Goal: Contribute content: Contribute content

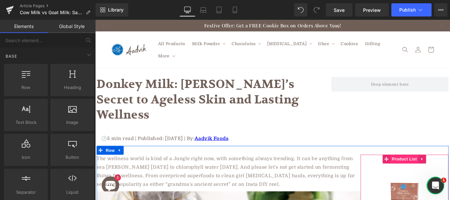
click at [427, 171] on span "Product List" at bounding box center [442, 176] width 31 height 10
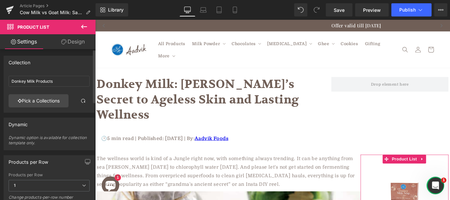
click at [61, 89] on div "Donkey Milk Products" at bounding box center [49, 83] width 81 height 21
click at [57, 82] on input "Donkey Milk Products" at bounding box center [49, 81] width 81 height 11
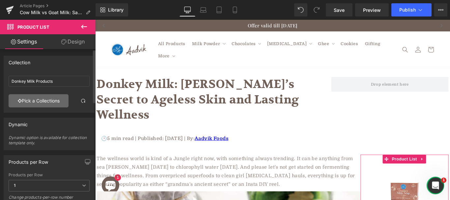
click at [48, 101] on link "Pick a Collections" at bounding box center [39, 100] width 60 height 13
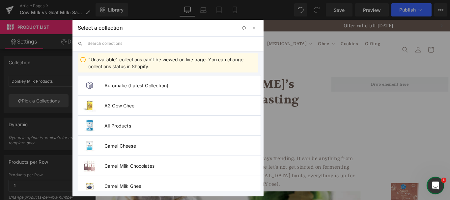
click at [132, 47] on input "text" at bounding box center [173, 43] width 171 height 15
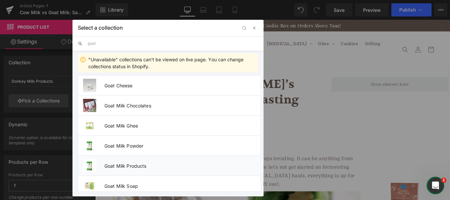
type input "goat"
click at [126, 168] on span "Goat Milk Products" at bounding box center [183, 166] width 156 height 6
type input "Goat Milk Products"
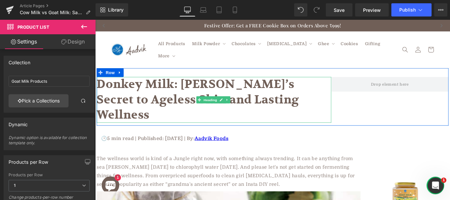
click at [199, 94] on h1 "Donkey Milk: Cleopatra’s Secret to Ageless Skin and Lasting Wellness" at bounding box center [229, 109] width 264 height 51
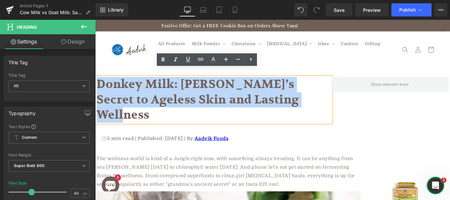
paste div
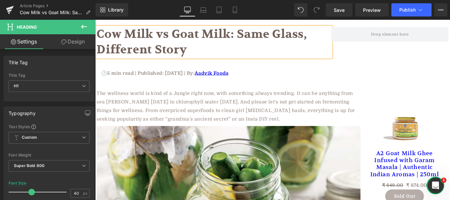
scroll to position [46, 0]
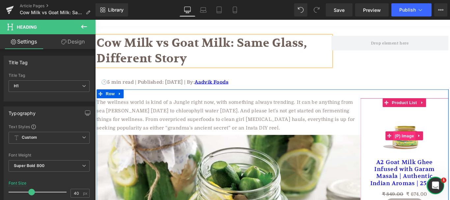
click at [450, 145] on span "(P) Image" at bounding box center [443, 150] width 25 height 10
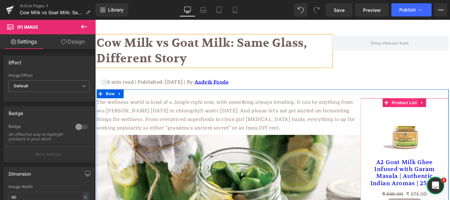
click at [429, 108] on span "Product List" at bounding box center [442, 113] width 31 height 10
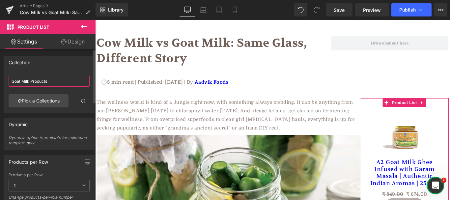
click at [53, 84] on input "Goat Milk Products" at bounding box center [49, 81] width 81 height 11
click at [51, 98] on link "Pick a Collections" at bounding box center [39, 100] width 60 height 13
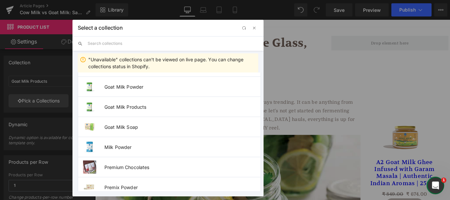
scroll to position [442, 0]
click at [128, 102] on li "Goat Milk Products" at bounding box center [169, 106] width 183 height 20
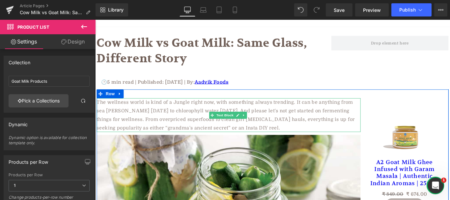
click at [162, 118] on p "The wellness world is kind of a Jungle right now, with something always trendin…" at bounding box center [245, 127] width 297 height 38
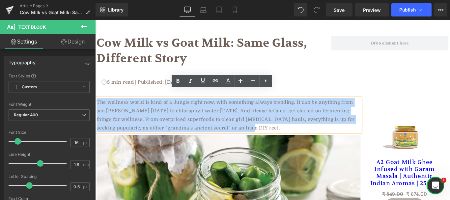
paste div
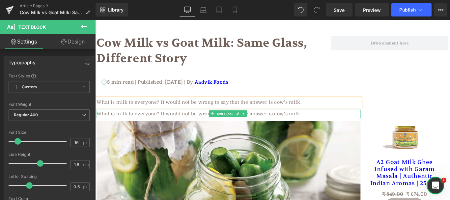
click at [169, 121] on p "What is milk to everyone? It would not be wrong to say that the answer is cow's…" at bounding box center [245, 126] width 297 height 10
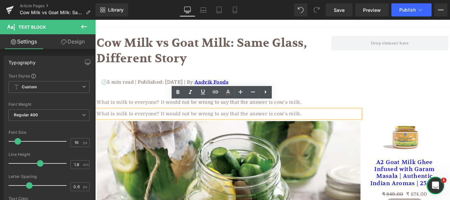
paste div
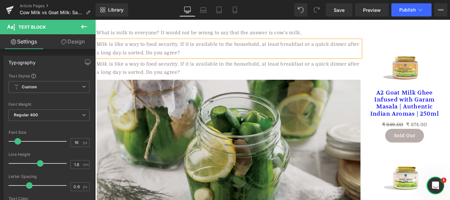
scroll to position [134, 0]
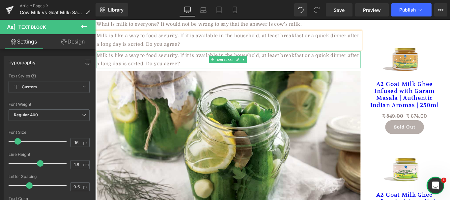
click at [151, 57] on p "Milk is like a way to food security. If it is available in the household, at le…" at bounding box center [245, 64] width 297 height 19
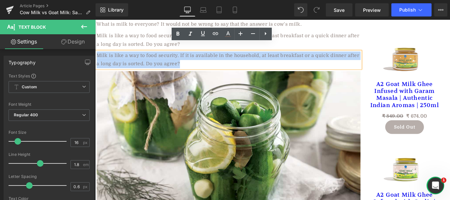
paste div
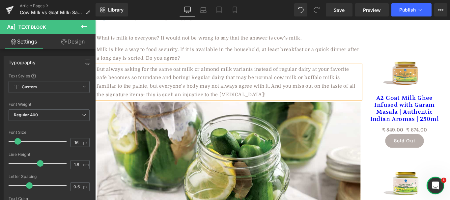
scroll to position [0, 0]
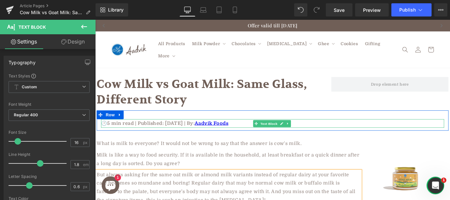
click at [108, 132] on p "🕑5 min read | Published: August 21, 2025 | By: Aadvik Foods" at bounding box center [295, 137] width 386 height 10
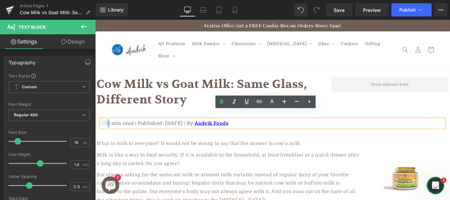
paste div
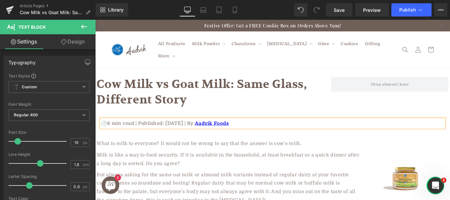
click at [174, 132] on p "🕑6 min read | Published: August 21, 2025 | By: Aadvik Foods" at bounding box center [295, 137] width 386 height 10
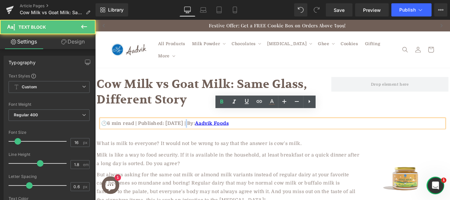
click at [199, 132] on p "🕑6 min read | Published: August 21, 2025 | By: Aadvik Foods" at bounding box center [295, 137] width 386 height 10
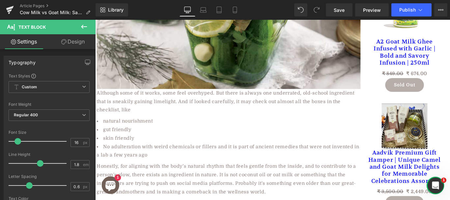
scroll to position [312, 0]
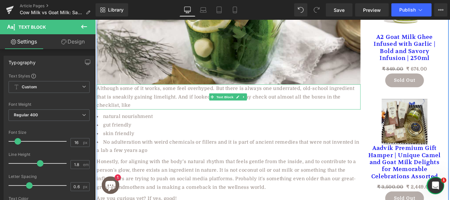
click at [159, 92] on p "Although some of it works, some feel overhyped. But there is always one underra…" at bounding box center [245, 106] width 297 height 28
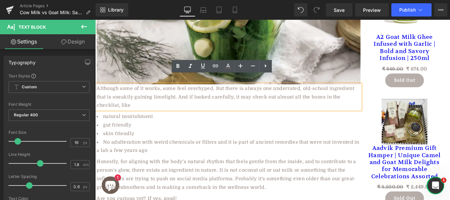
paste div
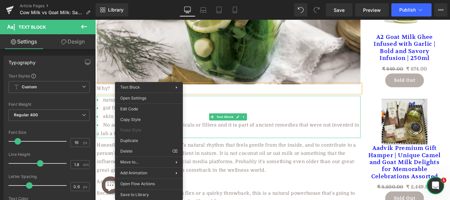
click at [283, 124] on li "skin friendly" at bounding box center [245, 129] width 297 height 10
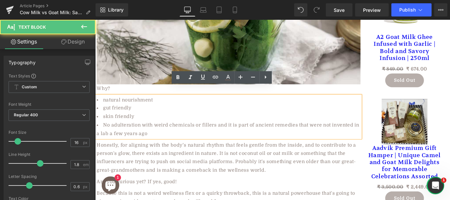
click at [161, 134] on li "No adulteration with weird chemicals or fillers and it is part of ancient remed…" at bounding box center [245, 143] width 297 height 19
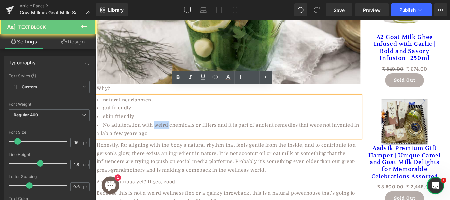
click at [161, 134] on li "No adulteration with weird chemicals or fillers and it is part of ancient remed…" at bounding box center [245, 143] width 297 height 19
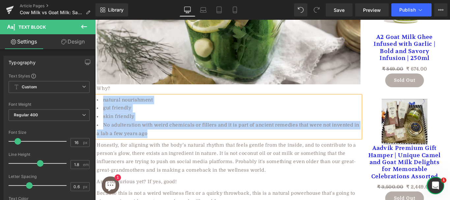
paste div
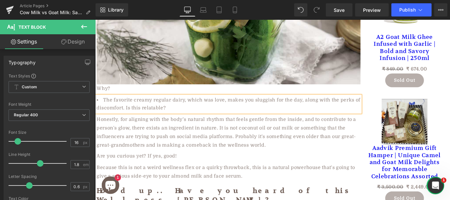
click at [148, 108] on li "The favorite creamy regular dairy, which was love, makes you sluggish for the d…" at bounding box center [245, 114] width 297 height 19
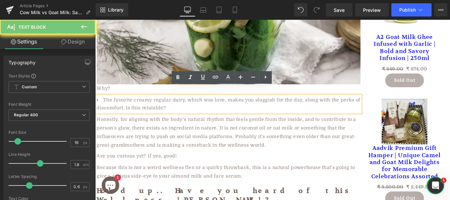
click at [148, 108] on li "The favorite creamy regular dairy, which was love, makes you sluggish for the d…" at bounding box center [245, 114] width 297 height 19
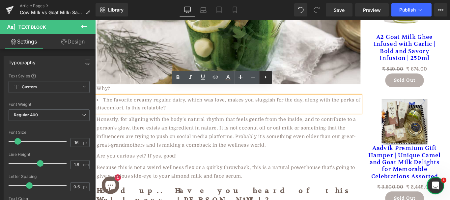
click at [268, 78] on icon at bounding box center [266, 77] width 8 height 8
click at [265, 75] on icon at bounding box center [266, 77] width 8 height 8
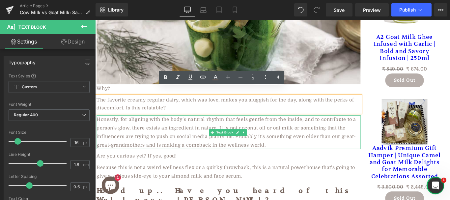
click at [189, 129] on span "Honestly, for aligning with the body’s natural rhythm that feels gentle from th…" at bounding box center [243, 146] width 292 height 34
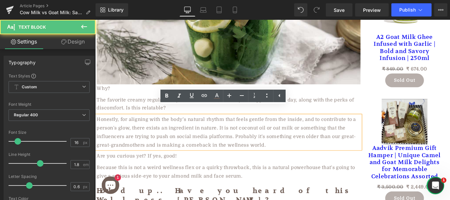
click at [133, 129] on span "Honestly, for aligning with the body’s natural rhythm that feels gentle from th…" at bounding box center [243, 146] width 292 height 34
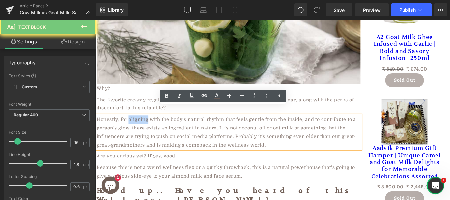
click at [133, 129] on span "Honestly, for aligning with the body’s natural rhythm that feels gentle from th…" at bounding box center [243, 146] width 292 height 34
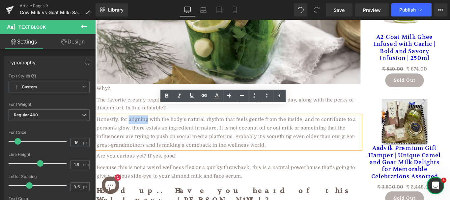
paste div
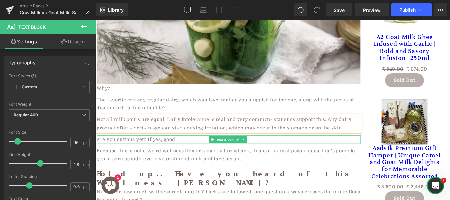
click at [181, 150] on div "Are you curious yet? If yes, good!" at bounding box center [245, 155] width 297 height 10
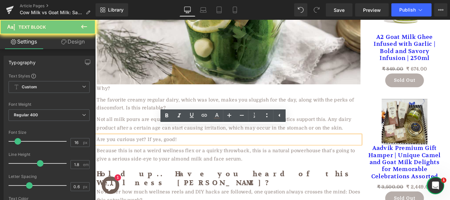
paste div
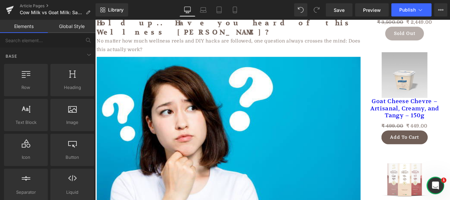
scroll to position [437, 0]
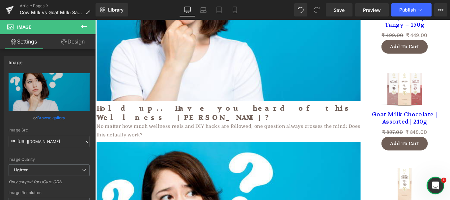
scroll to position [604, 0]
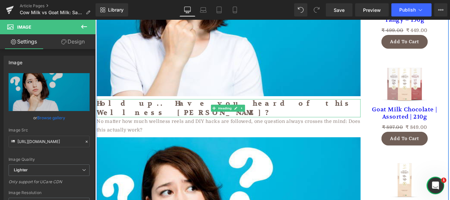
click at [169, 109] on h2 "Hold up.. Have you heard of this Wellness Don?" at bounding box center [245, 119] width 297 height 20
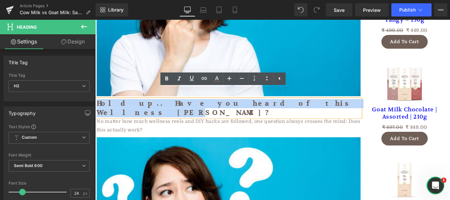
paste div
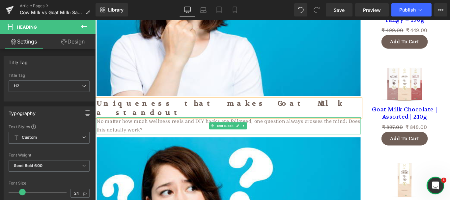
click at [157, 130] on p "No matter how much wellness reels and DIY hacks are followed, one question alwa…" at bounding box center [245, 139] width 297 height 19
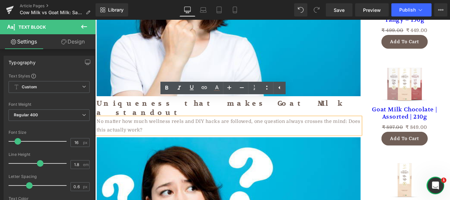
paste div
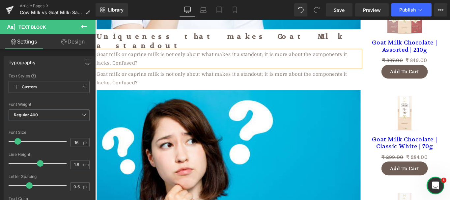
scroll to position [689, 0]
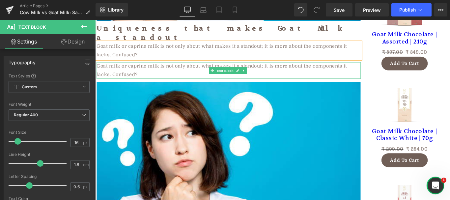
click at [125, 67] on p "Goat milk or caprine milk is not only about what makes it a standout; it is mor…" at bounding box center [245, 76] width 297 height 19
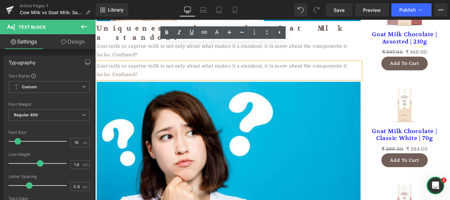
paste div
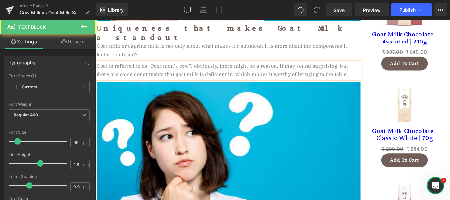
click at [158, 67] on p "Goat is referred to as “Poor man’s cow”; obviously, there might be a reason. It…" at bounding box center [245, 76] width 297 height 19
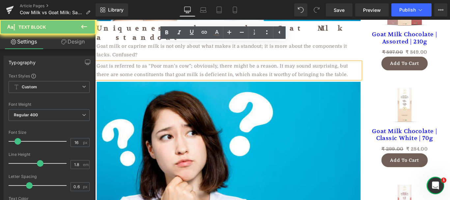
click at [158, 67] on p "Goat is referred to as “Poor man’s cow”; obviously, there might be a reason. It…" at bounding box center [245, 76] width 297 height 19
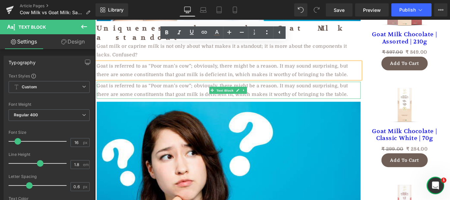
click at [202, 89] on p "Goat is referred to as “Poor man’s cow”; obviously, there might be a reason. It…" at bounding box center [245, 98] width 297 height 19
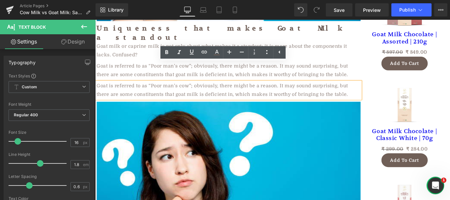
paste div
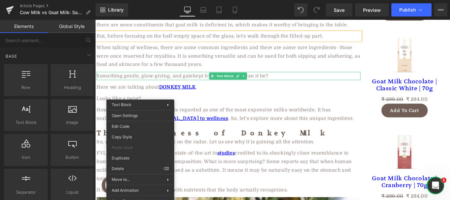
scroll to position [714, 0]
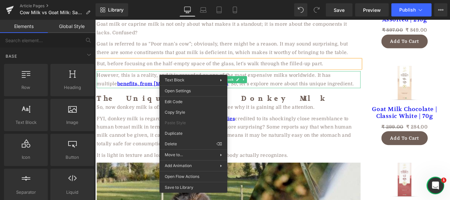
drag, startPoint x: 276, startPoint y: 161, endPoint x: 192, endPoint y: 156, distance: 84.9
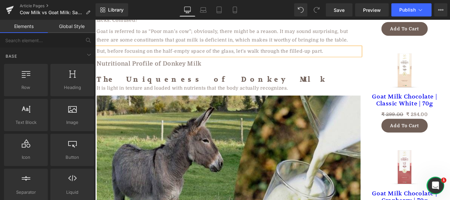
scroll to position [724, 0]
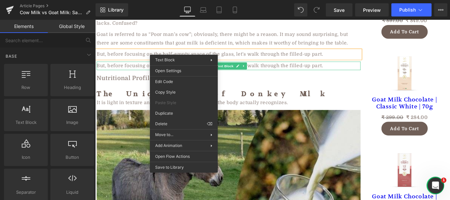
drag, startPoint x: 327, startPoint y: 164, endPoint x: 248, endPoint y: 159, distance: 78.6
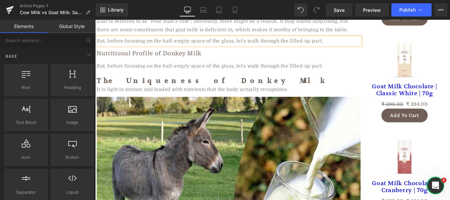
scroll to position [739, 0]
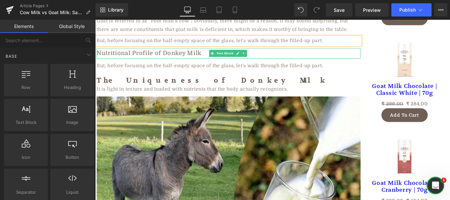
click at [171, 54] on b "Nutritional Profile of Donkey Milk" at bounding box center [156, 58] width 118 height 8
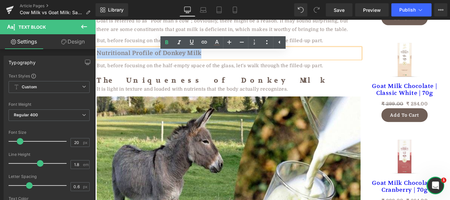
paste div
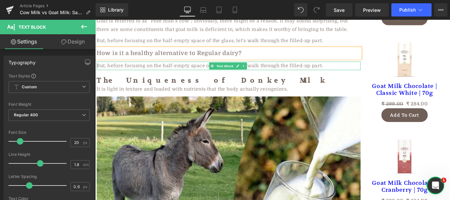
click at [138, 67] on p "But, before focusing on the half-empty space of the glass, let's walk through t…" at bounding box center [245, 72] width 297 height 10
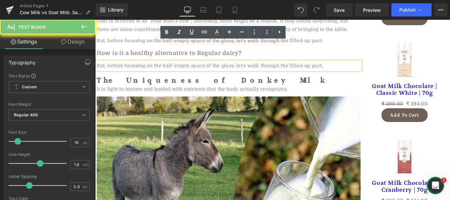
paste div
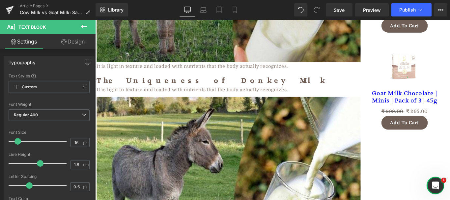
scroll to position [948, 0]
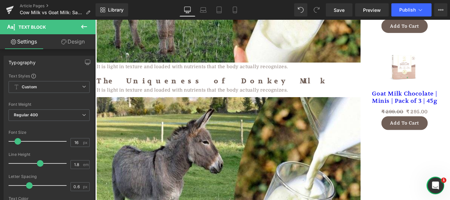
click at [235, 68] on div "It is light in texture and loaded with nutrients that the body actually recogni…" at bounding box center [245, 73] width 297 height 10
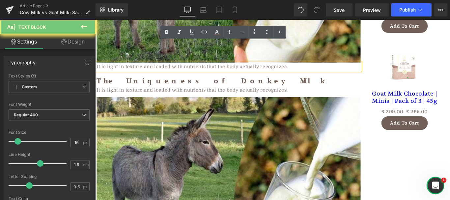
paste div
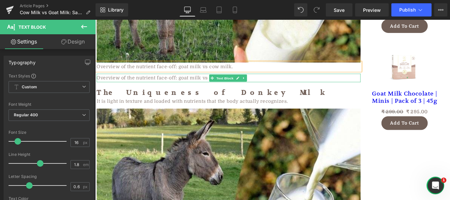
click at [200, 80] on div "Overview of the nutrient face-off: goat milk vs cow milk." at bounding box center [245, 85] width 297 height 10
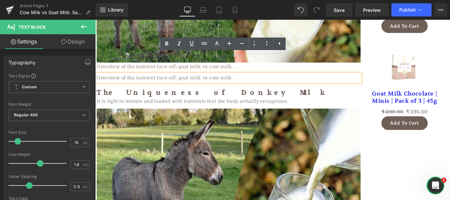
click at [142, 80] on div "Overview of the nutrient face-off: goat milk vs cow milk." at bounding box center [245, 85] width 297 height 10
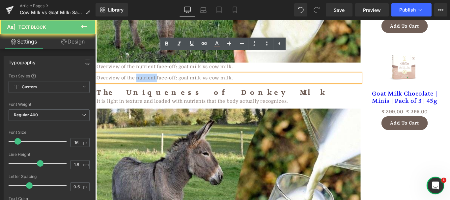
click at [142, 80] on div "Overview of the nutrient face-off: goat milk vs cow milk." at bounding box center [245, 85] width 297 height 10
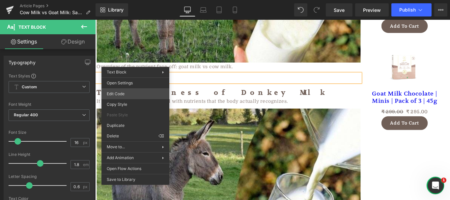
click at [123, 0] on div "Product List You are previewing how the will restyle your page. You can not edi…" at bounding box center [225, 0] width 450 height 0
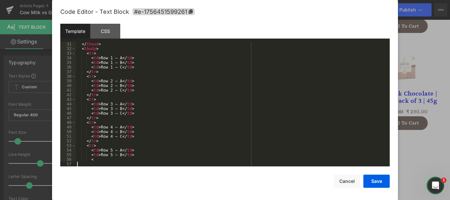
scroll to position [139, 0]
click at [372, 182] on button "Save" at bounding box center [377, 181] width 26 height 13
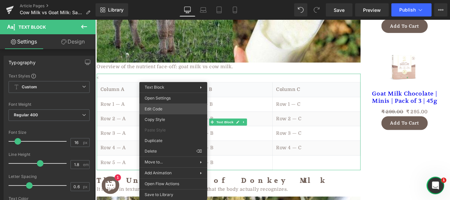
click at [158, 0] on div "Product List You are previewing how the will restyle your page. You can not edi…" at bounding box center [225, 0] width 450 height 0
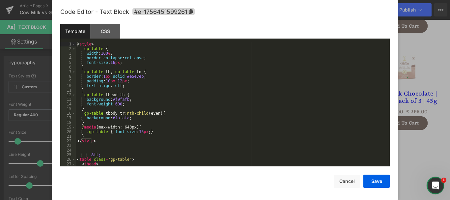
click at [174, 105] on div "< style > .gp-table { width : 100 % ; border-collapse : collapse ; font-size : …" at bounding box center [232, 109] width 312 height 134
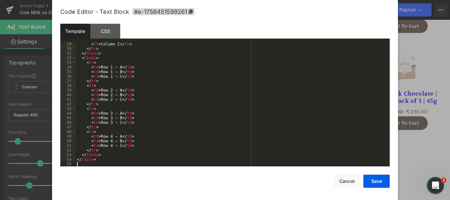
scroll to position [129, 0]
click at [386, 181] on button "Save" at bounding box center [377, 181] width 26 height 13
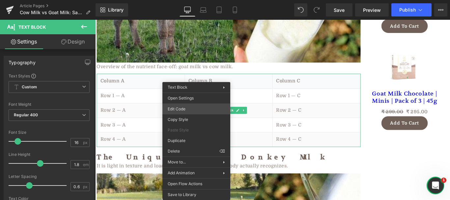
click at [191, 0] on div "Product List You are previewing how the will restyle your page. You can not edi…" at bounding box center [225, 0] width 450 height 0
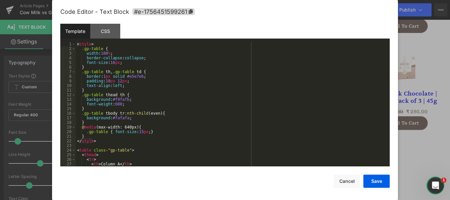
click at [170, 96] on div "< style > .gp-table { width : 100 % ; border-collapse : collapse ; font-size : …" at bounding box center [232, 109] width 312 height 134
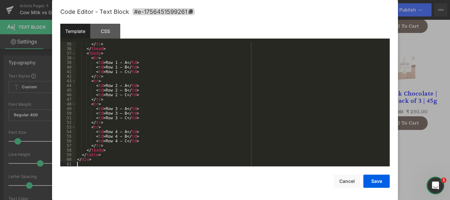
scroll to position [157, 0]
click at [383, 182] on button "Save" at bounding box center [377, 181] width 26 height 13
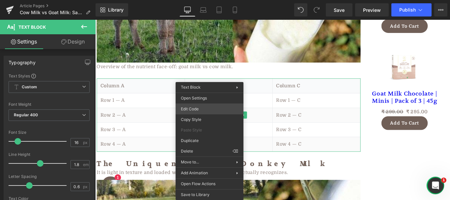
click at [201, 0] on div "Product List You are previewing how the will restyle your page. You can not edi…" at bounding box center [225, 0] width 450 height 0
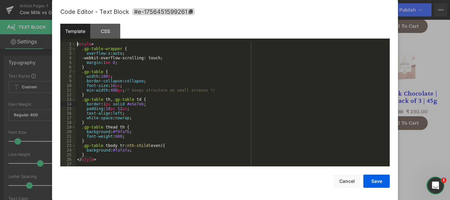
click at [174, 103] on div "< style > .gp-table-wrapper { overflow-x : auto ; -webkit-overflow-scrolling: t…" at bounding box center [232, 109] width 312 height 134
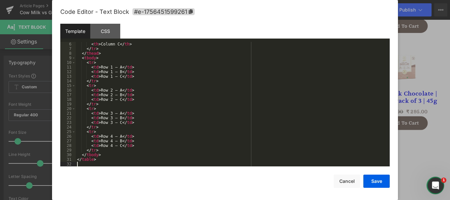
scroll to position [23, 0]
click at [383, 183] on button "Save" at bounding box center [377, 181] width 26 height 13
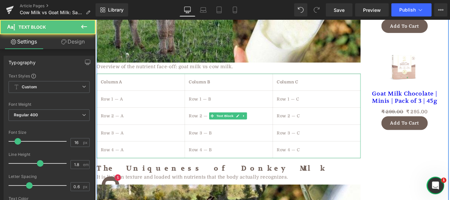
click at [117, 80] on th "Column A" at bounding box center [146, 89] width 99 height 19
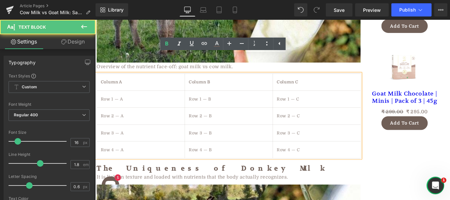
click at [117, 80] on th "Column A" at bounding box center [146, 89] width 99 height 19
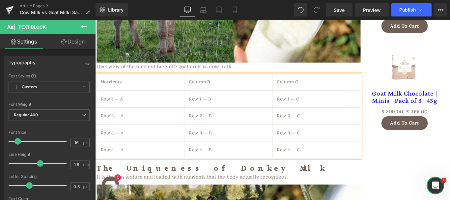
click at [114, 100] on td "Row 1 — A" at bounding box center [146, 109] width 99 height 19
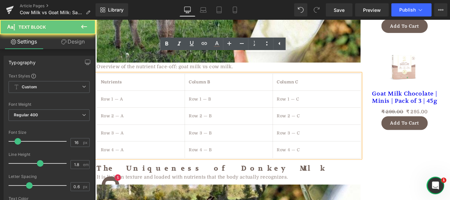
click at [114, 100] on td "Row 1 — A" at bounding box center [146, 109] width 99 height 19
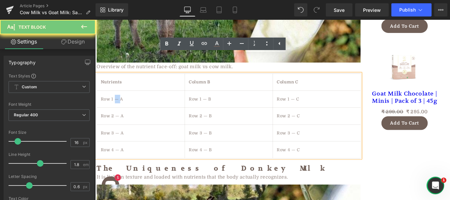
click at [114, 100] on td "Row 1 — A" at bounding box center [146, 109] width 99 height 19
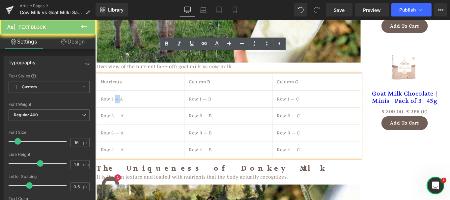
click at [114, 100] on td "Row 1 — A" at bounding box center [146, 109] width 99 height 19
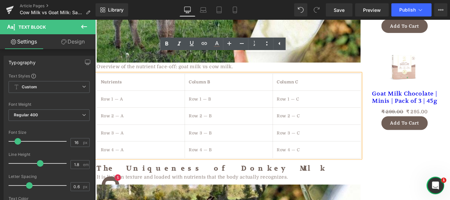
click at [114, 100] on td "Row 1 — A" at bounding box center [146, 109] width 99 height 19
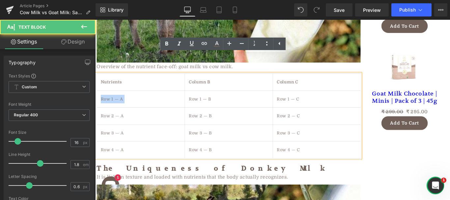
click at [114, 100] on td "Row 1 — A" at bounding box center [146, 109] width 99 height 19
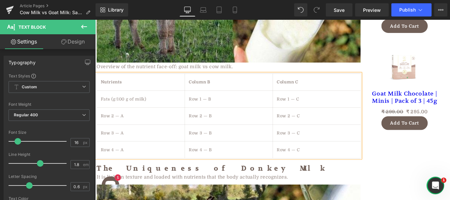
click at [110, 118] on td "Row 2 — A" at bounding box center [146, 127] width 99 height 19
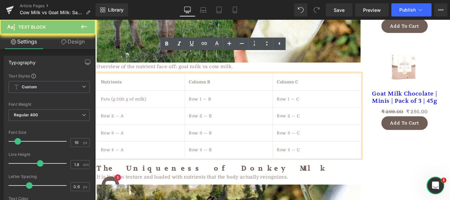
click at [110, 118] on td "Row 2 — A" at bounding box center [146, 127] width 99 height 19
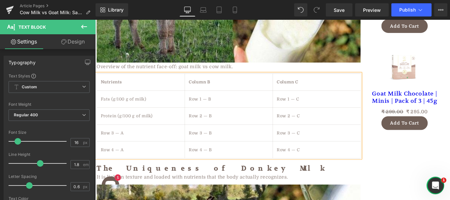
click at [122, 138] on td "Row 3 — A" at bounding box center [146, 147] width 99 height 19
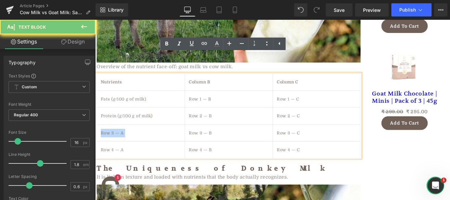
click at [122, 138] on td "Row 3 — A" at bounding box center [146, 147] width 99 height 19
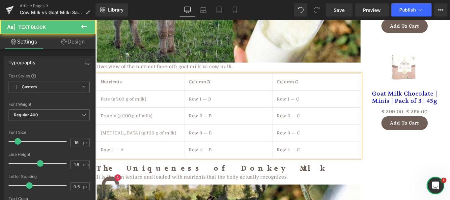
click at [115, 157] on td "Row 4 — A" at bounding box center [146, 166] width 99 height 19
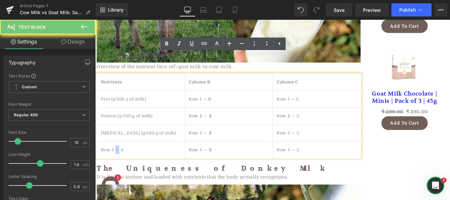
click at [115, 157] on td "Row 4 — A" at bounding box center [146, 166] width 99 height 19
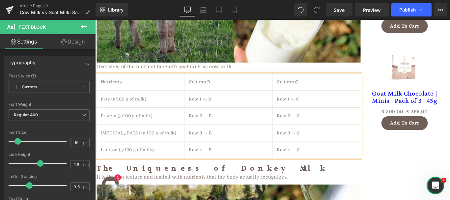
click at [217, 80] on th "Column B" at bounding box center [245, 89] width 99 height 19
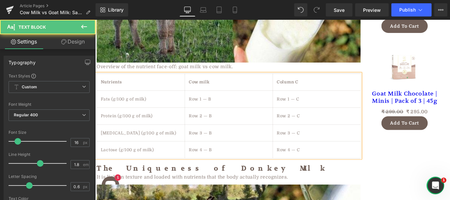
click at [202, 100] on td "Row 1 — B" at bounding box center [245, 109] width 99 height 19
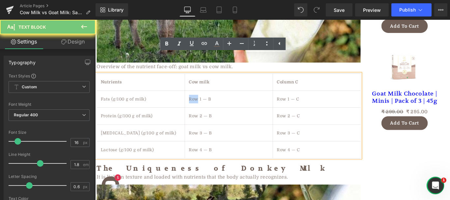
click at [202, 100] on td "Row 1 — B" at bounding box center [245, 109] width 99 height 19
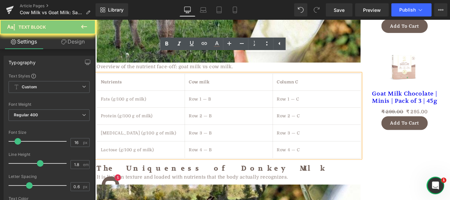
click at [202, 100] on td "Row 1 — B" at bounding box center [245, 109] width 99 height 19
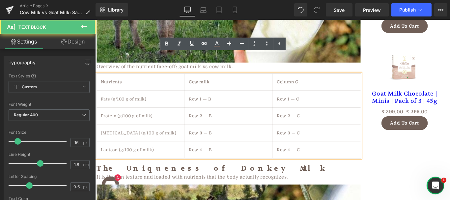
click at [202, 100] on td "Row 1 — B" at bounding box center [245, 109] width 99 height 19
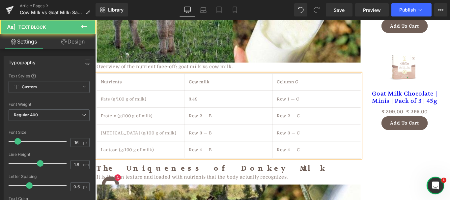
click at [213, 118] on td "Row 2 — B" at bounding box center [245, 127] width 99 height 19
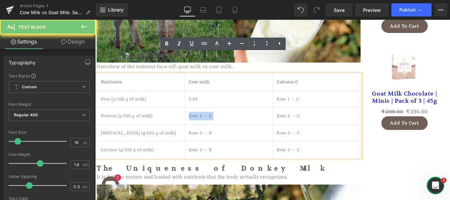
click at [213, 118] on td "Row 2 — B" at bounding box center [245, 127] width 99 height 19
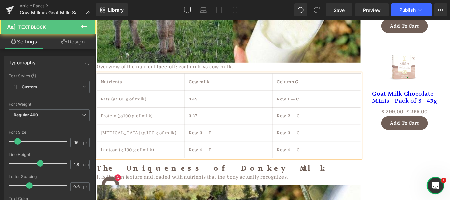
click at [217, 138] on td "Row 3 — B" at bounding box center [245, 147] width 99 height 19
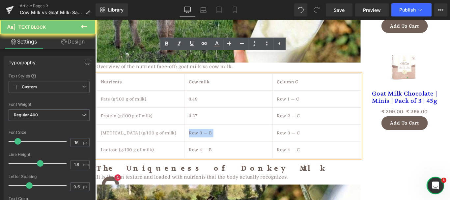
click at [217, 138] on td "Row 3 — B" at bounding box center [245, 147] width 99 height 19
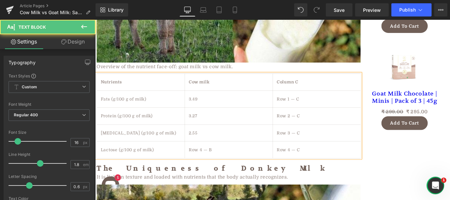
click at [211, 157] on td "Row 4 — B" at bounding box center [245, 166] width 99 height 19
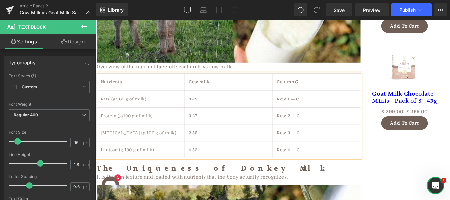
click at [312, 80] on th "Column C" at bounding box center [344, 89] width 99 height 19
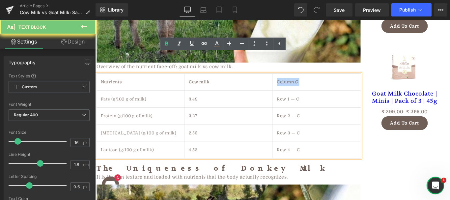
click at [312, 80] on th "Column C" at bounding box center [344, 89] width 99 height 19
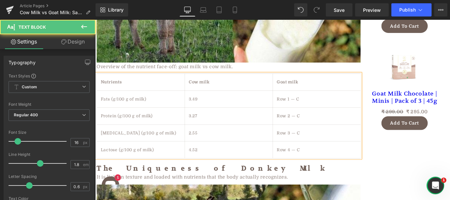
click at [310, 100] on td "Row 1 — C" at bounding box center [344, 109] width 99 height 19
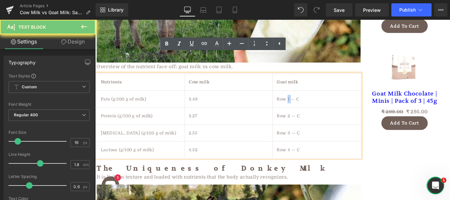
click at [310, 100] on td "Row 1 — C" at bounding box center [344, 109] width 99 height 19
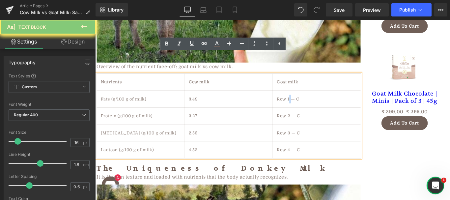
click at [310, 100] on td "Row 1 — C" at bounding box center [344, 109] width 99 height 19
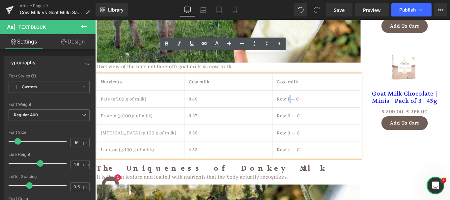
click at [310, 100] on td "Row 1 — C" at bounding box center [344, 109] width 99 height 19
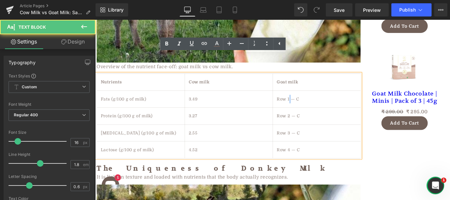
click at [310, 100] on td "Row 1 — C" at bounding box center [344, 109] width 99 height 19
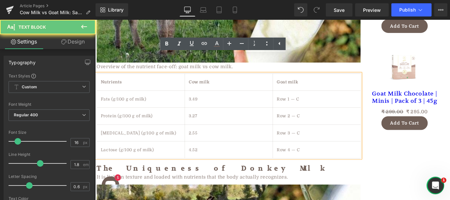
click at [310, 100] on td "Row 1 — C" at bounding box center [344, 109] width 99 height 19
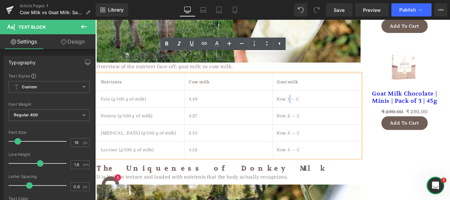
click at [306, 100] on td "Row 1 — C" at bounding box center [344, 109] width 99 height 19
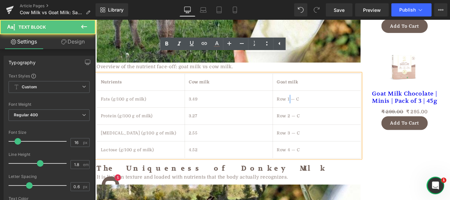
click at [306, 100] on td "Row 1 — C" at bounding box center [344, 109] width 99 height 19
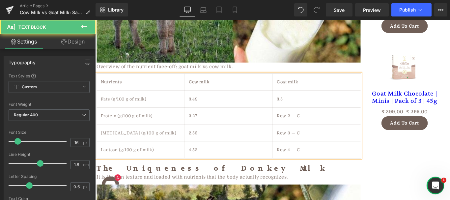
click at [303, 118] on td "Row 2 — C" at bounding box center [344, 127] width 99 height 19
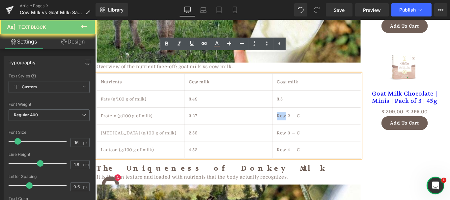
click at [303, 118] on td "Row 2 — C" at bounding box center [344, 127] width 99 height 19
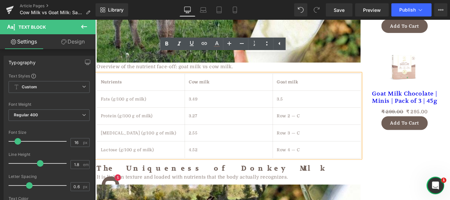
click at [303, 118] on td "Row 2 — C" at bounding box center [344, 127] width 99 height 19
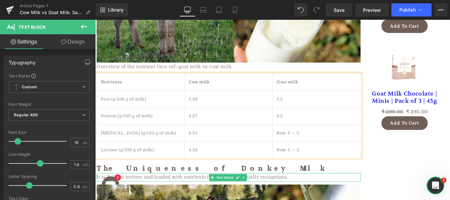
click at [199, 192] on div "It is light in texture and loaded with nutrients that the body actually recogni…" at bounding box center [245, 197] width 297 height 10
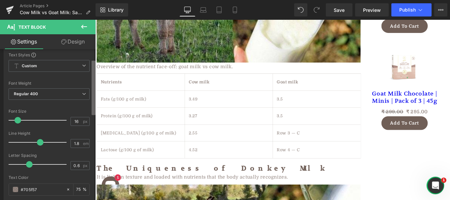
scroll to position [38, 0]
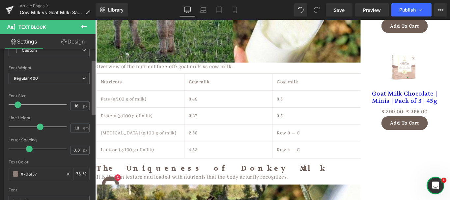
click at [94, 100] on b at bounding box center [94, 88] width 4 height 54
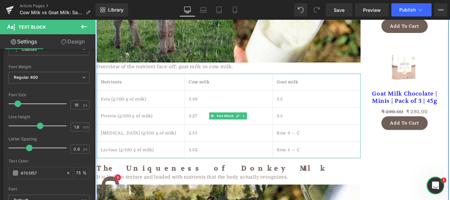
click at [147, 138] on td "[MEDICAL_DATA] (g/100 g of milk)" at bounding box center [146, 147] width 99 height 19
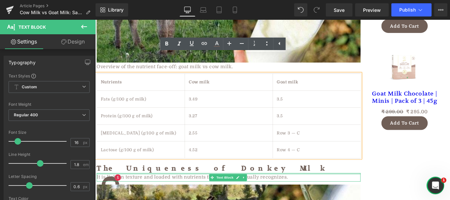
click at [143, 192] on div at bounding box center [245, 193] width 297 height 2
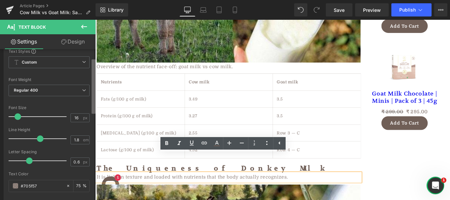
click at [93, 98] on b at bounding box center [94, 86] width 4 height 54
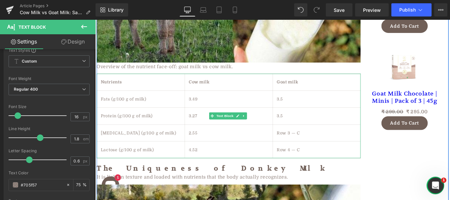
click at [305, 138] on td "Row 3 — C" at bounding box center [344, 147] width 99 height 19
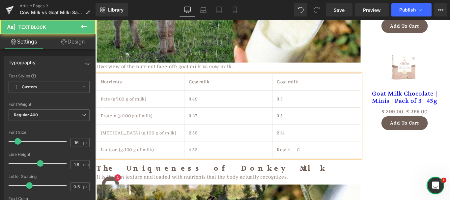
click at [297, 157] on td "Row 4 — C" at bounding box center [344, 166] width 99 height 19
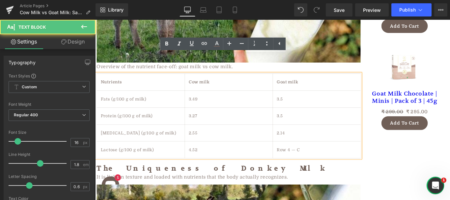
click at [326, 157] on td "Row 4 — C" at bounding box center [344, 166] width 99 height 19
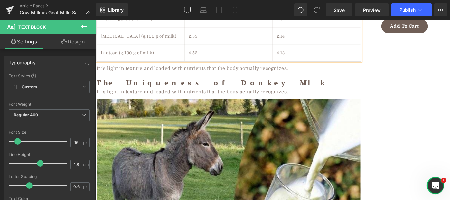
scroll to position [1060, 0]
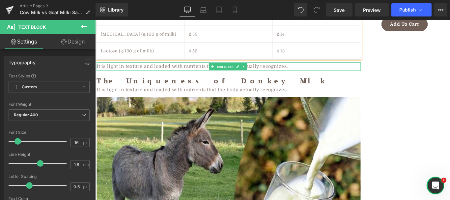
click at [186, 68] on div "It is light in texture and loaded with nutrients that the body actually recogni…" at bounding box center [245, 73] width 297 height 10
paste div
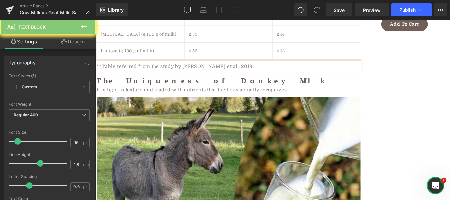
click at [172, 46] on td "Lactose (g/100 g of milk)" at bounding box center [146, 55] width 99 height 19
drag, startPoint x: 172, startPoint y: 32, endPoint x: 156, endPoint y: 52, distance: 26.0
click at [172, 46] on td "Lactose (g/100 g of milk)" at bounding box center [146, 55] width 99 height 19
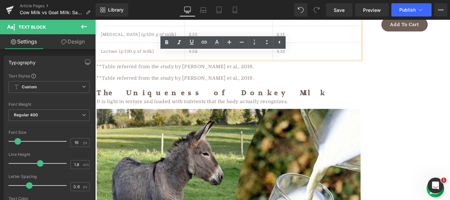
click at [179, 80] on div "**Table referred from the study by Sokratis et al., 2019." at bounding box center [245, 85] width 297 height 10
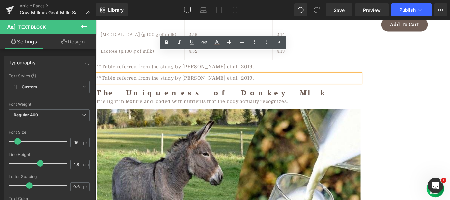
click at [179, 80] on div "**Table referred from the study by Sokratis et al., 2019." at bounding box center [245, 85] width 297 height 10
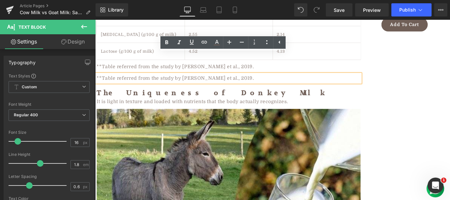
click at [179, 80] on div "**Table referred from the study by Sokratis et al., 2019." at bounding box center [245, 85] width 297 height 10
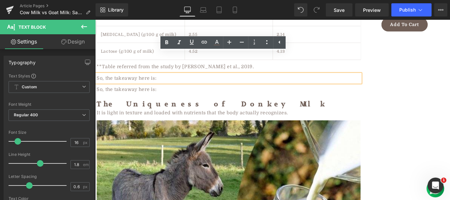
click at [149, 93] on div "So, the takeaway here is:" at bounding box center [245, 98] width 297 height 10
paste div
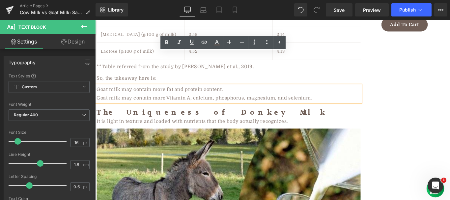
click at [142, 93] on div "Goat milk may contain more fat and protein content.  Goat milk may contain mor…" at bounding box center [245, 102] width 297 height 19
drag, startPoint x: 142, startPoint y: 78, endPoint x: 178, endPoint y: 84, distance: 36.5
click at [142, 93] on div "Goat milk may contain more fat and protein content.  Goat milk may contain mor…" at bounding box center [245, 102] width 297 height 19
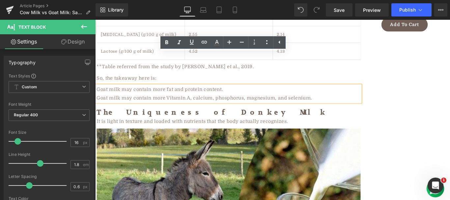
click at [351, 103] on div "Goat milk may contain more Vitamin A, calcium, phosphorus, magnesium, and selen…" at bounding box center [245, 108] width 297 height 10
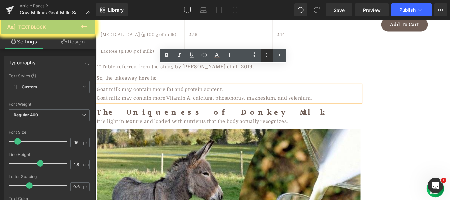
click at [268, 55] on icon at bounding box center [267, 55] width 8 height 8
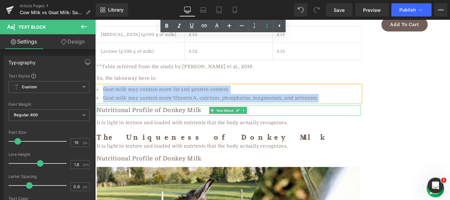
click at [155, 117] on b "Nutritional Profile of Donkey Milk" at bounding box center [156, 121] width 118 height 8
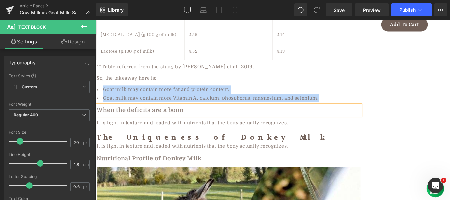
click at [163, 131] on div "It is light in texture and loaded with nutrients that the body actually recogni…" at bounding box center [245, 136] width 297 height 10
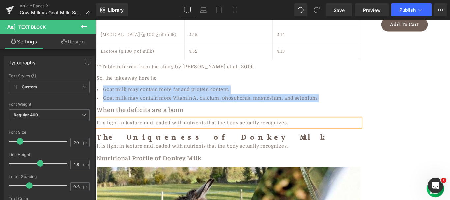
click at [165, 131] on div "It is light in texture and loaded with nutrients that the body actually recogni…" at bounding box center [245, 136] width 297 height 10
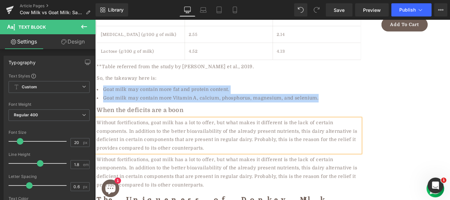
click at [165, 172] on div "Without fortifications, goat milk has a lot to offer, but what makes it differe…" at bounding box center [245, 191] width 297 height 38
paste div
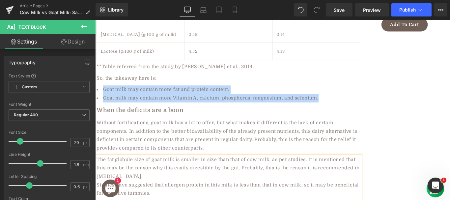
drag, startPoint x: 97, startPoint y: 53, endPoint x: 165, endPoint y: 88, distance: 76.0
drag, startPoint x: 98, startPoint y: 50, endPoint x: 270, endPoint y: 114, distance: 183.4
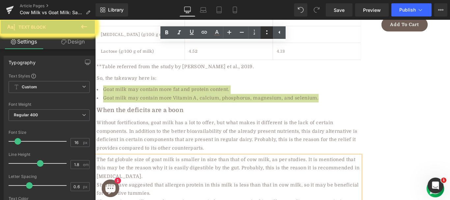
drag, startPoint x: 268, startPoint y: 33, endPoint x: 239, endPoint y: 17, distance: 33.1
click at [268, 33] on icon at bounding box center [267, 32] width 8 height 8
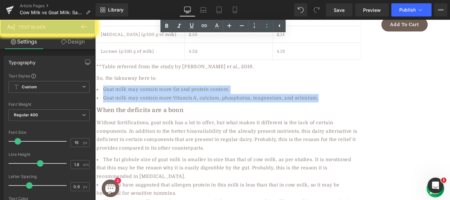
paste div
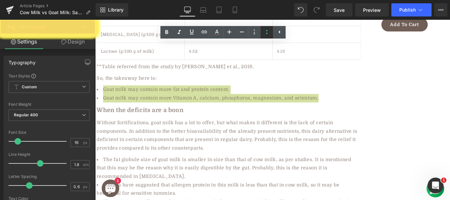
click at [270, 32] on icon at bounding box center [267, 32] width 8 height 8
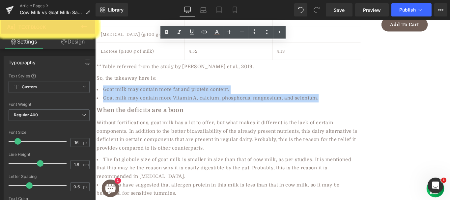
paste div
drag, startPoint x: 164, startPoint y: 74, endPoint x: 261, endPoint y: 71, distance: 97.0
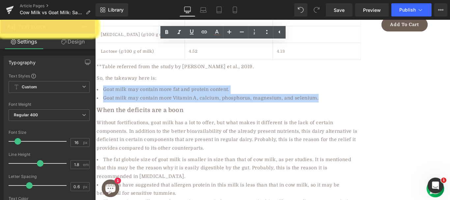
drag, startPoint x: 261, startPoint y: 71, endPoint x: 164, endPoint y: 74, distance: 97.0
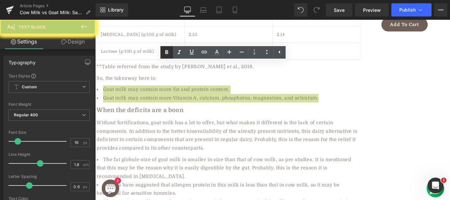
click at [165, 51] on icon at bounding box center [167, 52] width 8 height 8
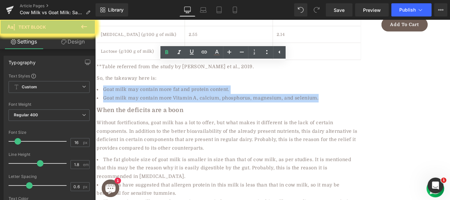
drag, startPoint x: 128, startPoint y: 73, endPoint x: 163, endPoint y: 47, distance: 43.8
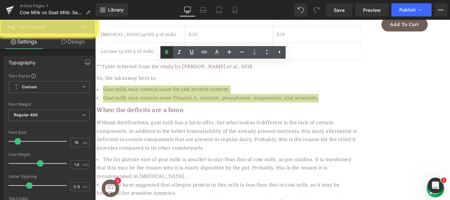
click at [167, 52] on icon at bounding box center [167, 52] width 3 height 4
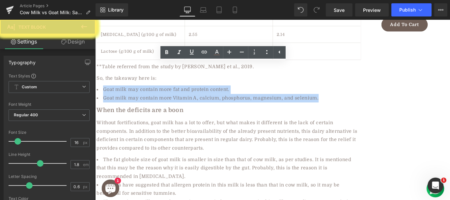
paste div
click at [136, 0] on div "Product List You are previewing how the will restyle your page. You can not edi…" at bounding box center [225, 0] width 450 height 0
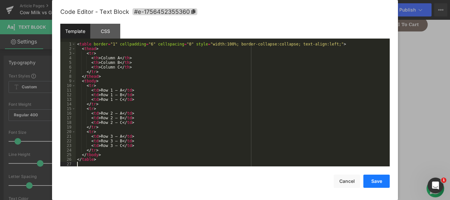
click at [374, 183] on button "Save" at bounding box center [377, 181] width 26 height 13
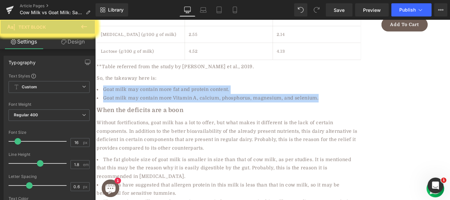
drag, startPoint x: 315, startPoint y: 127, endPoint x: 315, endPoint y: 131, distance: 4.0
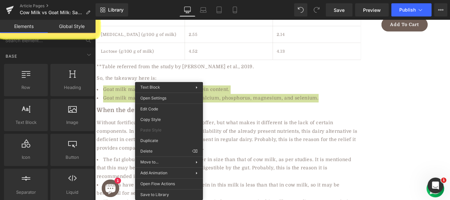
click at [222, 171] on div "Loading Product" at bounding box center [225, 173] width 36 height 7
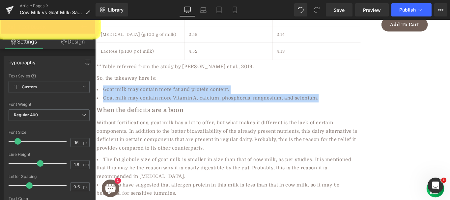
drag, startPoint x: 128, startPoint y: 52, endPoint x: 94, endPoint y: 52, distance: 33.6
drag, startPoint x: 128, startPoint y: 49, endPoint x: 96, endPoint y: 52, distance: 31.7
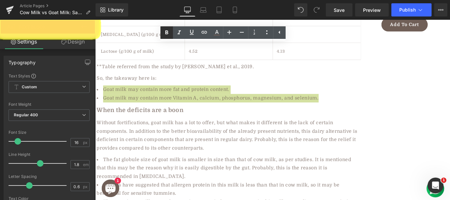
click at [168, 32] on icon at bounding box center [167, 33] width 8 height 8
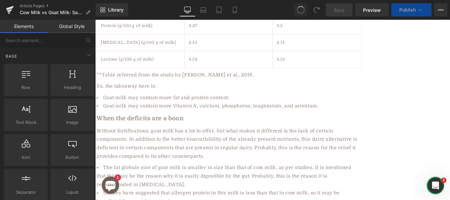
scroll to position [10, 0]
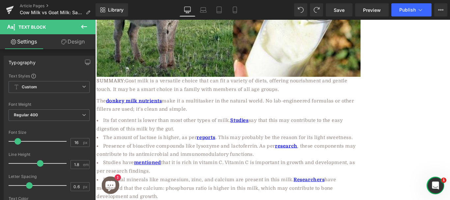
scroll to position [1933, 0]
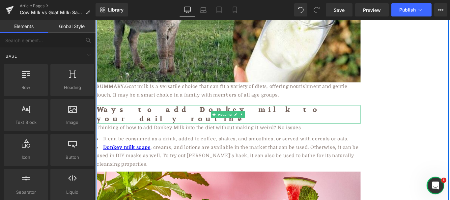
click at [147, 116] on h2 "Ways to add Donkey milk to your daily routine" at bounding box center [245, 126] width 297 height 20
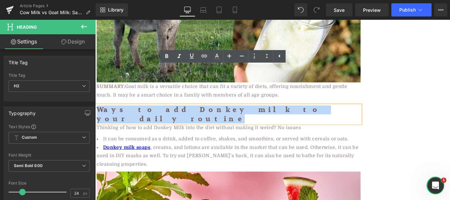
paste div
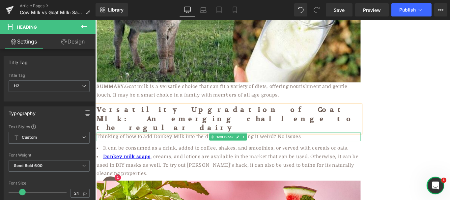
click at [166, 147] on div "Thinking of how to add Donkey Milk into the diet without making it weird? No is…" at bounding box center [245, 152] width 297 height 10
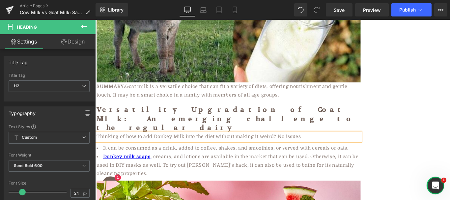
click at [166, 147] on div "Thinking of how to add Donkey Milk into the diet without making it weird? No is…" at bounding box center [245, 152] width 297 height 10
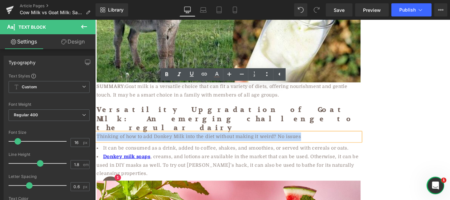
paste div
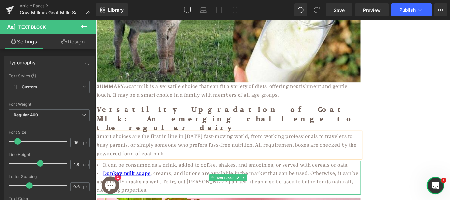
click at [190, 188] on li "Donkey milk soaps , creams, and lotions are available in the market that can be…" at bounding box center [245, 202] width 297 height 28
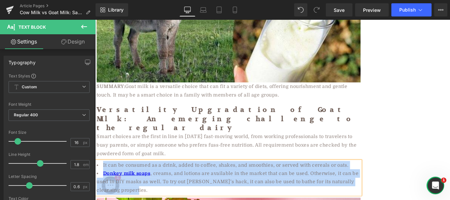
paste div
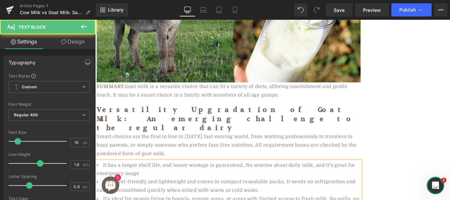
click at [179, 179] on li "It has a longer shelf life, and lesser wastage is guaranteed. No worries about …" at bounding box center [245, 188] width 297 height 19
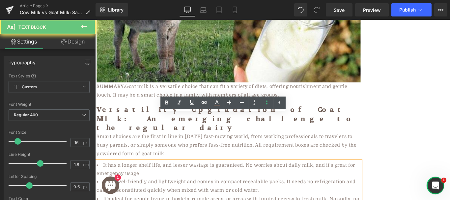
click at [179, 179] on li "It has a longer shelf life, and lesser wastage is guaranteed. No worries about …" at bounding box center [245, 188] width 297 height 19
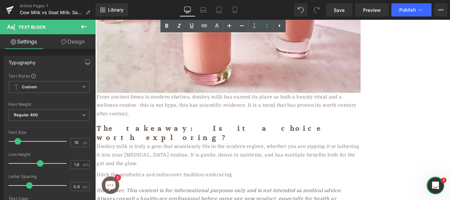
scroll to position [2270, 0]
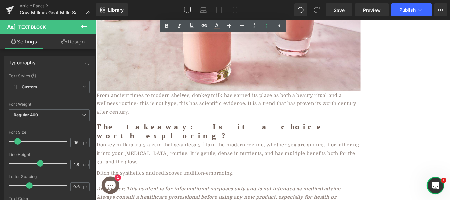
click at [202, 100] on div "From ancient times to modern shelves, donkey milk has earned its place as both …" at bounding box center [245, 114] width 297 height 28
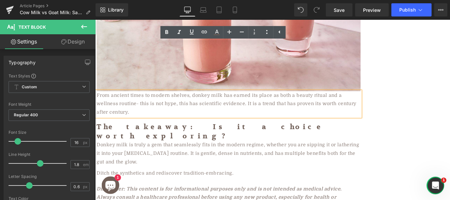
paste div
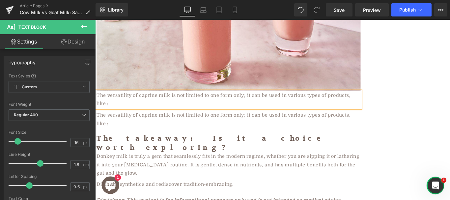
click at [126, 122] on div "The versatility of caprine milk is not limited to one form only; it can be used…" at bounding box center [245, 131] width 297 height 19
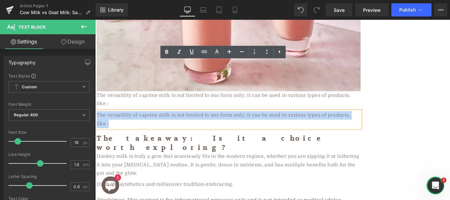
paste div
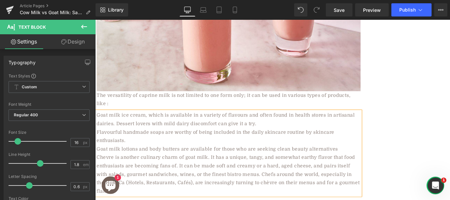
click at [125, 122] on div "Goat milk ice cream, which is available in a variety of flavours and often foun…" at bounding box center [245, 169] width 297 height 95
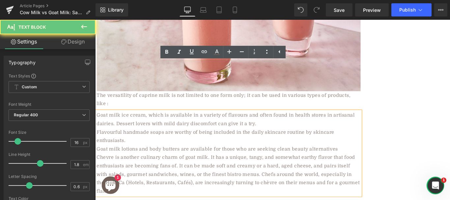
click at [125, 122] on div "Goat milk ice cream, which is available in a variety of flavours and often foun…" at bounding box center [245, 169] width 297 height 95
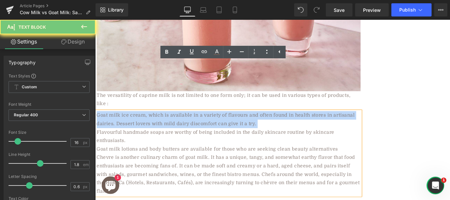
click at [125, 122] on div "Goat milk ice cream, which is available in a variety of flavours and often foun…" at bounding box center [245, 169] width 297 height 95
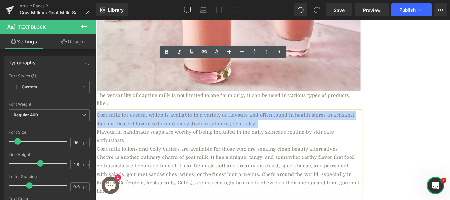
click at [318, 170] on div "Chevre is another culinary charm of goat milk. It has a unique, tangy, and some…" at bounding box center [245, 193] width 297 height 47
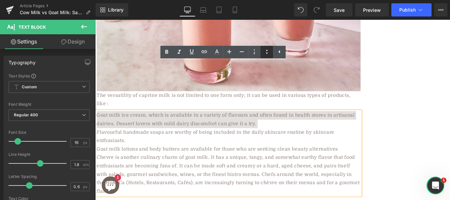
click at [268, 56] on icon at bounding box center [267, 52] width 8 height 8
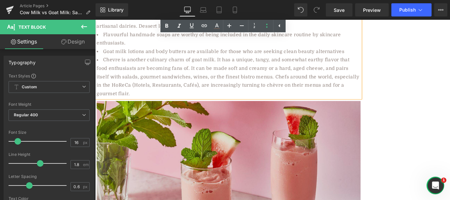
scroll to position [2390, 0]
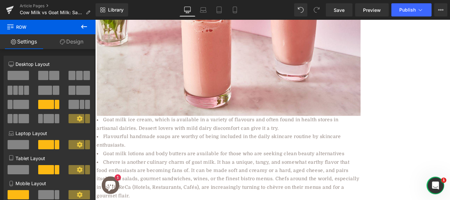
scroll to position [2587, 0]
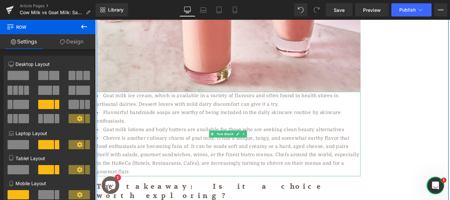
click at [170, 139] on li "Goat milk lotions and body butters are available for those who are seeking clea…" at bounding box center [245, 144] width 297 height 10
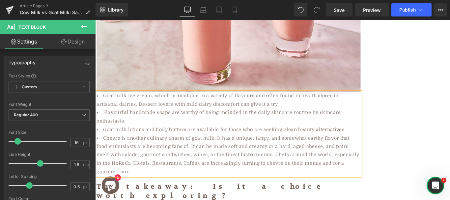
paste div
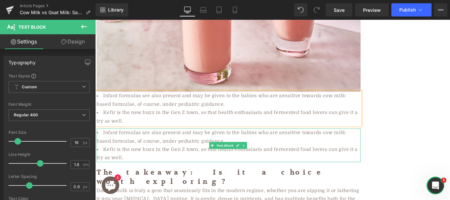
click at [162, 142] on li "Infant formulas are also present and may be given to the babies who are sensiti…" at bounding box center [245, 151] width 297 height 19
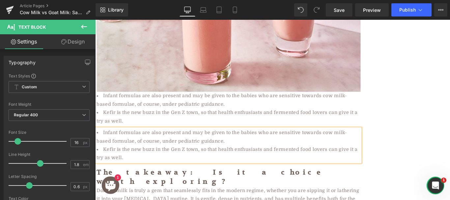
paste div
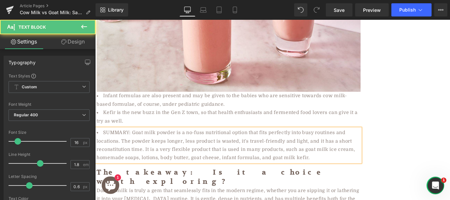
click at [155, 142] on li "SUMMARY: Goat milk powder is a no-fuss nutritional option that fits perfectly i…" at bounding box center [245, 161] width 297 height 38
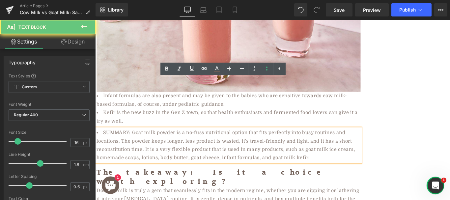
click at [155, 142] on li "SUMMARY: Goat milk powder is a no-fuss nutritional option that fits perfectly i…" at bounding box center [245, 161] width 297 height 38
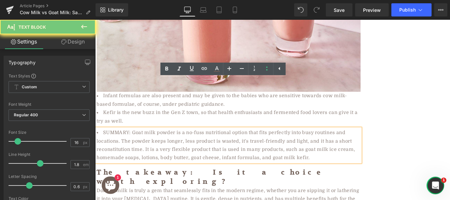
click at [155, 142] on li "SUMMARY: Goat milk powder is a no-fuss nutritional option that fits perfectly i…" at bounding box center [245, 161] width 297 height 38
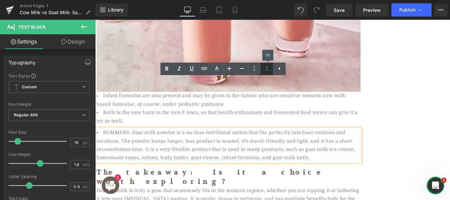
click at [270, 69] on icon at bounding box center [267, 69] width 8 height 8
click at [187, 144] on span "SUMMARY: Goat milk powder is a no-fuss nutritional option that fits perfectly i…" at bounding box center [242, 161] width 291 height 34
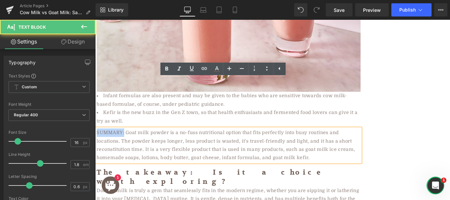
drag, startPoint x: 127, startPoint y: 91, endPoint x: 96, endPoint y: 91, distance: 31.0
click at [97, 144] on span "SUMMARY: Goat milk powder is a no-fuss nutritional option that fits perfectly i…" at bounding box center [242, 161] width 291 height 34
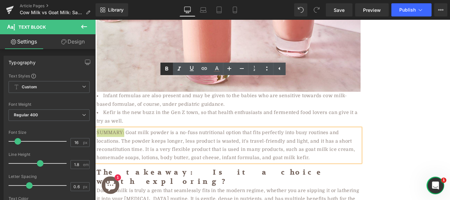
click at [168, 70] on icon at bounding box center [167, 69] width 8 height 8
click at [183, 144] on span "SUMMARY: Goat milk powder is a no-fuss nutritional option that fits perfectly i…" at bounding box center [242, 161] width 291 height 34
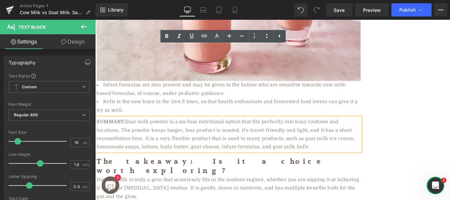
scroll to position [2655, 0]
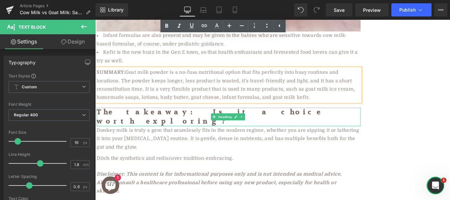
click at [181, 119] on h2 "The takeaway: Is it a choice worth exploring?" at bounding box center [245, 129] width 297 height 20
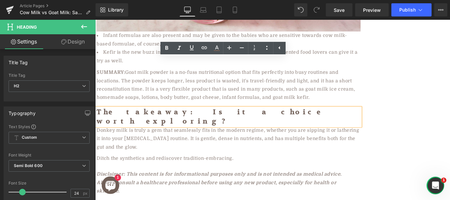
paste div
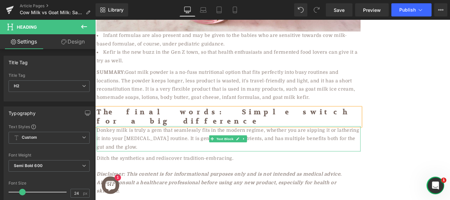
click at [171, 139] on div "Donkey milk is truly a gem that seamlessly fits in the modern regime, whether y…" at bounding box center [245, 153] width 297 height 28
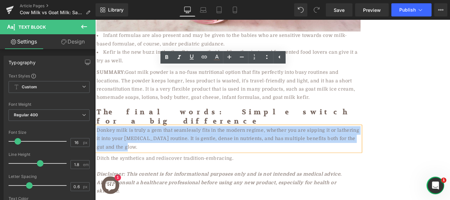
paste div
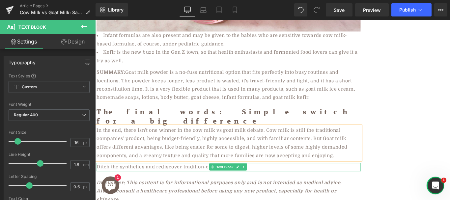
click at [151, 181] on div "Ditch the synthetics and rediscover tradition-embracing." at bounding box center [245, 186] width 297 height 10
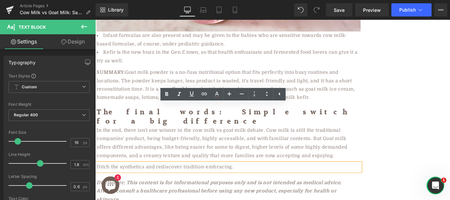
paste div
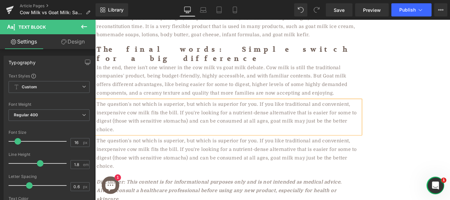
scroll to position [2766, 0]
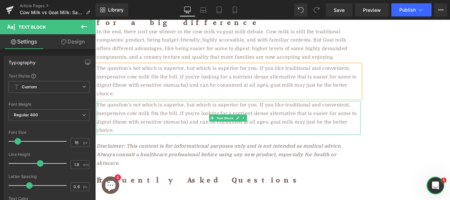
click at [139, 111] on div "The question's not which is superior, but which is superior for you. If you lik…" at bounding box center [245, 130] width 297 height 38
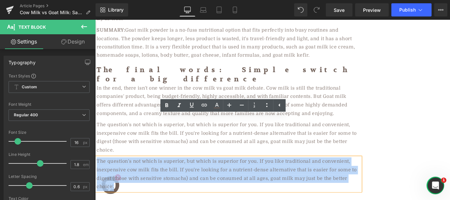
scroll to position [2684, 0]
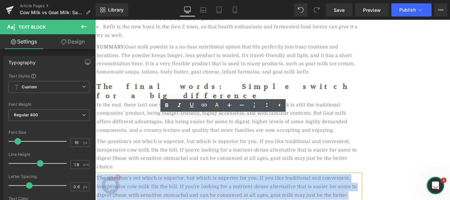
paste div
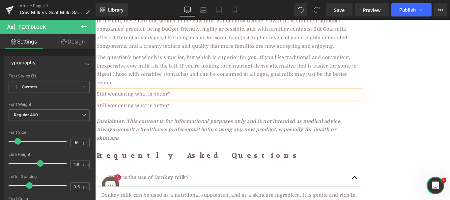
scroll to position [2779, 0]
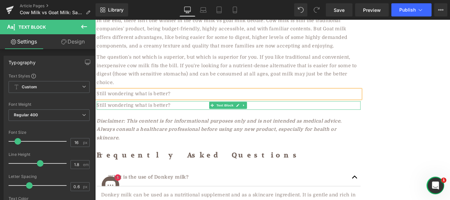
click at [153, 111] on div "Still wondering what is better?" at bounding box center [245, 116] width 297 height 10
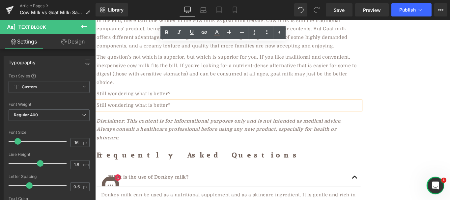
paste div
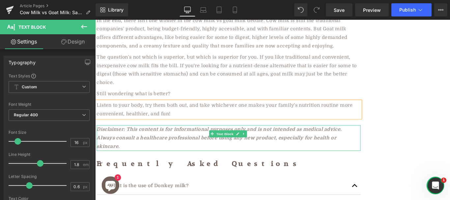
click at [146, 140] on icon "Disclaimer: This content is for informational purposes only and is not intended…" at bounding box center [235, 152] width 276 height 25
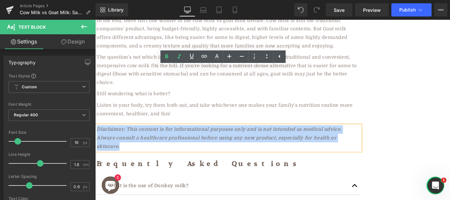
paste div
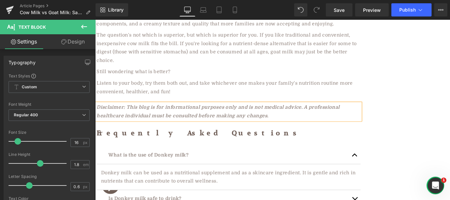
scroll to position [2842, 0]
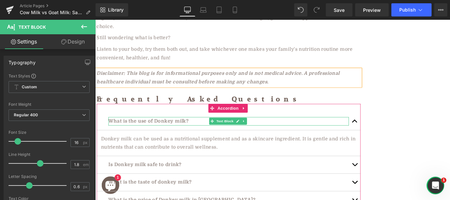
click at [169, 129] on p "What is the use of Donkey milk?" at bounding box center [245, 134] width 270 height 10
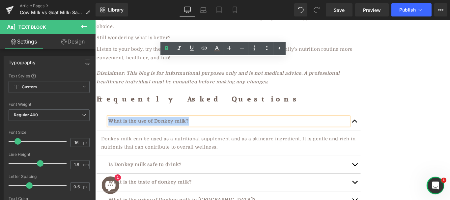
paste div
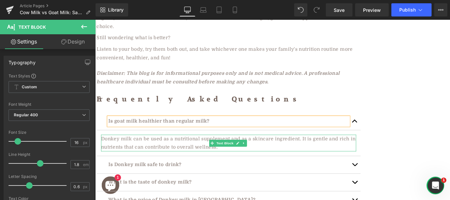
click at [214, 149] on p "Donkey milk can be used as a nutritional supplement and as a skincare ingredien…" at bounding box center [245, 158] width 287 height 19
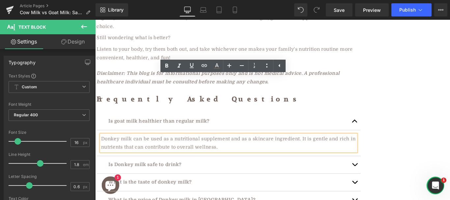
paste div "To enrich screen reader interactions, please activate Accessibility in Grammarl…"
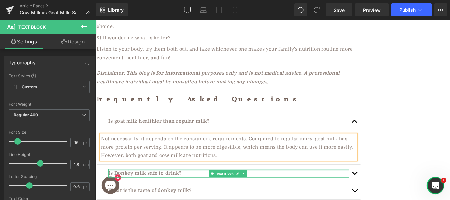
click at [137, 188] on div at bounding box center [245, 189] width 270 height 2
click at [137, 188] on p "Is Donkey milk safe to drink?" at bounding box center [245, 193] width 270 height 10
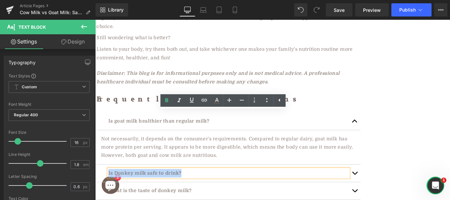
paste div
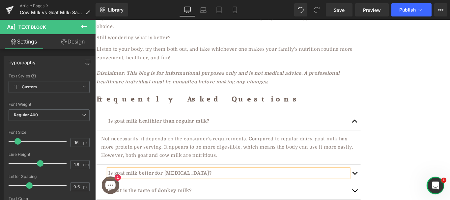
click at [385, 183] on button "button" at bounding box center [387, 192] width 13 height 19
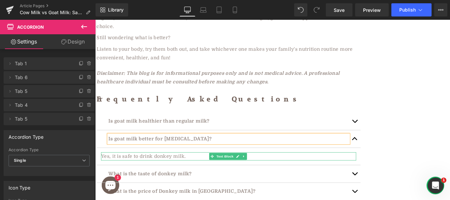
click at [173, 170] on span "Yes, it is safe to drink donkey milk." at bounding box center [149, 173] width 95 height 6
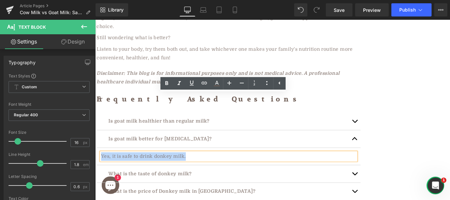
paste div "To enrich screen reader interactions, please activate Accessibility in Grammarl…"
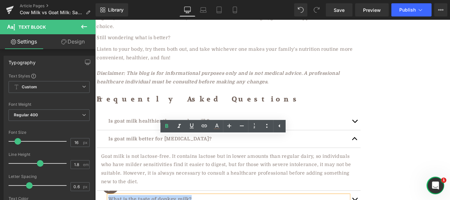
paste div
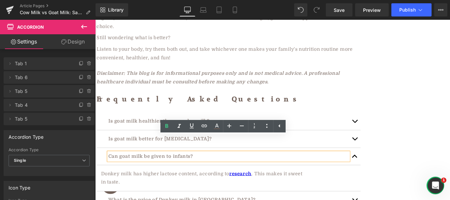
click at [150, 188] on div "Donkey milk has higher lactose content, according to research . This makes it s…" at bounding box center [245, 197] width 287 height 19
click at [150, 188] on p "Donkey milk has higher lactose content, according to research . This makes it s…" at bounding box center [245, 193] width 287 height 10
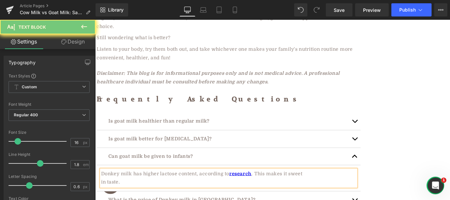
click at [150, 190] on span "Donkey milk has higher lactose content, according to" at bounding box center [174, 193] width 144 height 6
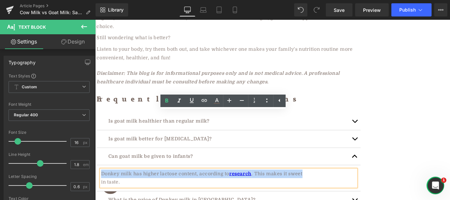
click at [158, 190] on span "Donkey milk has higher lactose content, according to" at bounding box center [174, 193] width 144 height 6
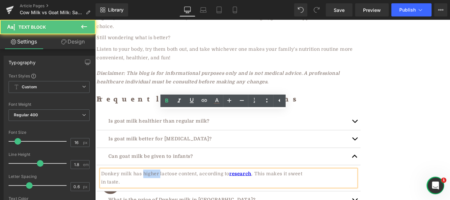
click at [158, 190] on span "Donkey milk has higher lactose content, according to" at bounding box center [174, 193] width 144 height 6
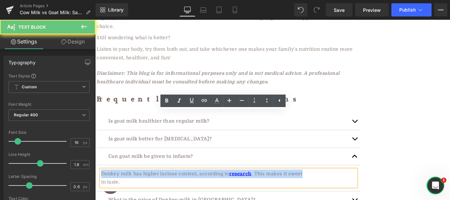
click at [158, 190] on span "Donkey milk has higher lactose content, according to" at bounding box center [174, 193] width 144 height 6
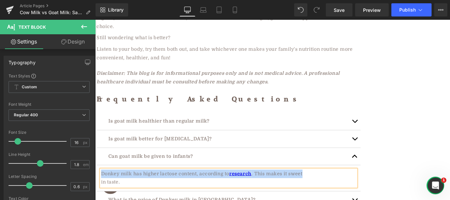
paste div "To enrich screen reader interactions, please activate Accessibility in Grammarl…"
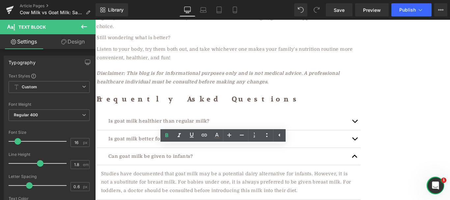
paste div
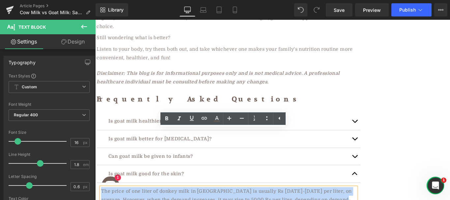
paste div "To enrich screen reader interactions, please activate Accessibility in Grammarl…"
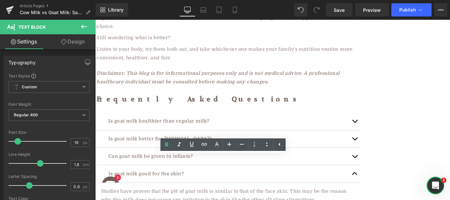
paste div
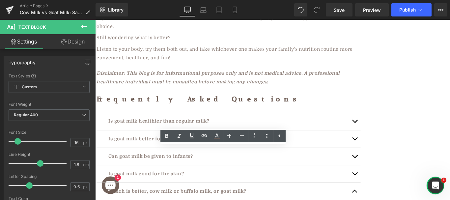
paste div "To enrich screen reader interactions, please activate Accessibility in Grammarl…"
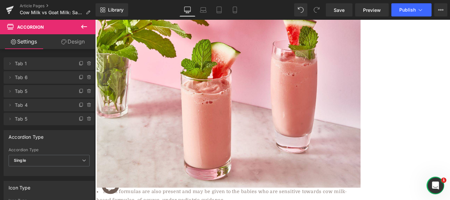
scroll to position [2311, 0]
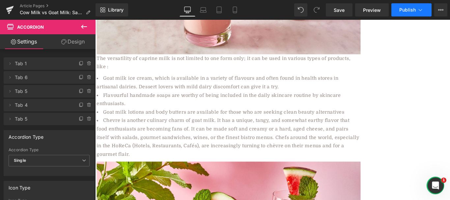
click at [416, 11] on button "Publish" at bounding box center [412, 9] width 40 height 13
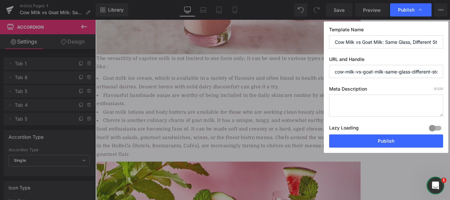
click at [376, 43] on input "Cow Milk vs Goat Milk: Same Glass, Different Story" at bounding box center [386, 41] width 114 height 13
paste input "mparing Goat Milk vs Cow Milk: Which One Suits Your Health Best?"
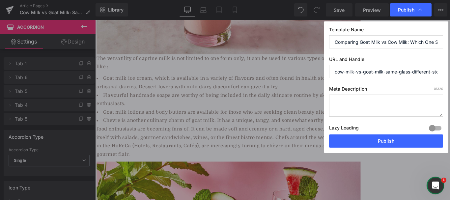
scroll to position [0, 50]
type input "Comparing Goat Milk vs Cow Milk: Which One Suits Your Health Best?"
click at [355, 96] on textarea at bounding box center [386, 106] width 114 height 22
paste textarea "From breakfast bowls to skincare, goat milk and cow milk bring different perks.…"
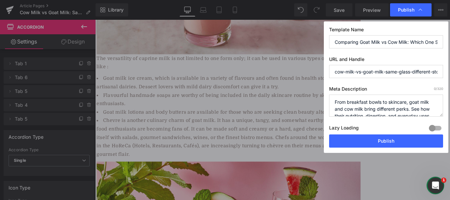
scroll to position [9, 0]
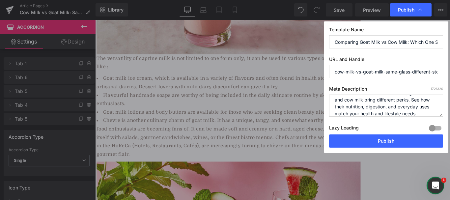
type textarea "From breakfast bowls to skincare, goat milk and cow milk bring different perks.…"
click at [357, 67] on input "cow-milk-vs-goat-milk-same-glass-different-story" at bounding box center [386, 71] width 114 height 13
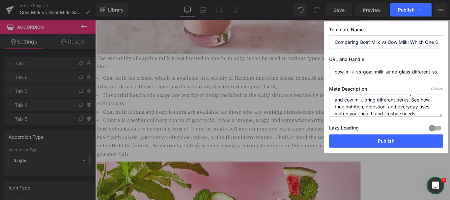
paste input "goat-milk-vs-cow-milk-which-is-better"
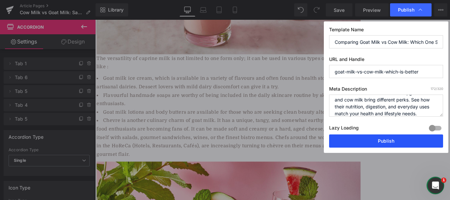
type input "goat-milk-vs-cow-milk-which-is-better"
click at [368, 141] on button "Publish" at bounding box center [386, 141] width 114 height 13
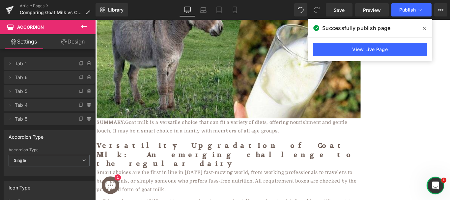
scroll to position [1880, 0]
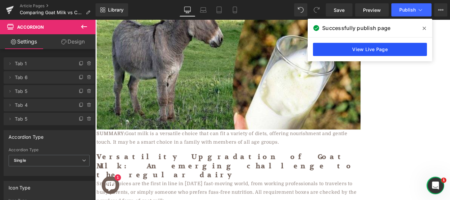
click at [380, 49] on link "View Live Page" at bounding box center [370, 49] width 114 height 13
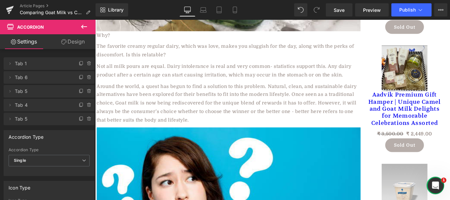
scroll to position [362, 0]
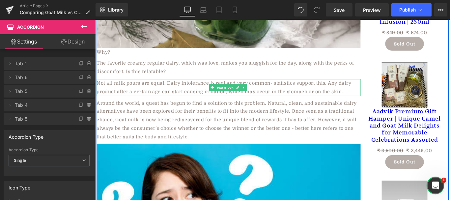
click at [298, 86] on div "Not all milk pours are equal. Dairy intolerance is real and very common- statis…" at bounding box center [245, 95] width 297 height 19
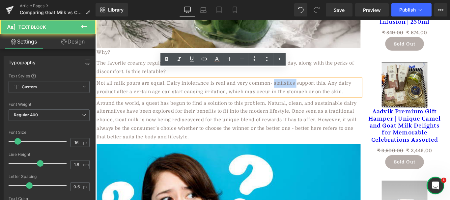
click at [321, 86] on div "Not all milk pours are equal. Dairy intolerance is real and very common- statis…" at bounding box center [245, 95] width 297 height 19
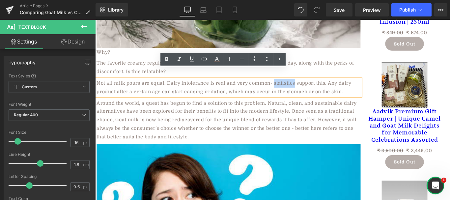
drag, startPoint x: 318, startPoint y: 81, endPoint x: 294, endPoint y: 80, distance: 23.5
click at [294, 86] on div "Not all milk pours are equal. Dairy intolerance is real and very common- statis…" at bounding box center [245, 95] width 297 height 19
click at [203, 56] on icon at bounding box center [205, 59] width 8 height 8
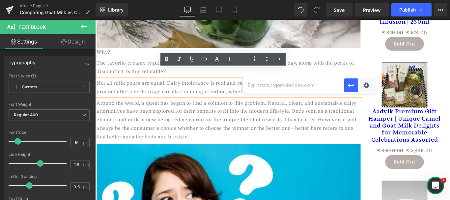
click at [266, 90] on input "text" at bounding box center [294, 85] width 102 height 16
paste input "https://worldpopulationreview.com/country-rankings/lactose-intolerance-by-count…"
type input "https://worldpopulationreview.com/country-rankings/lactose-intolerance-by-count…"
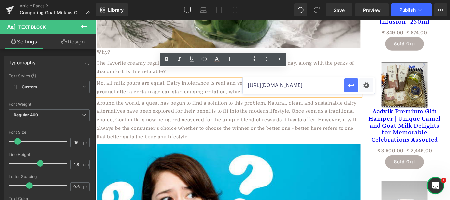
click at [351, 86] on icon "button" at bounding box center [352, 85] width 8 height 8
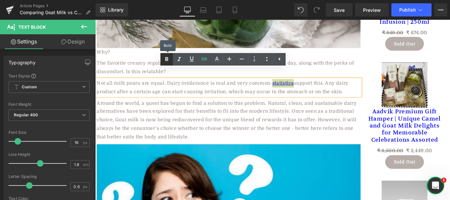
click at [168, 62] on icon at bounding box center [167, 59] width 8 height 8
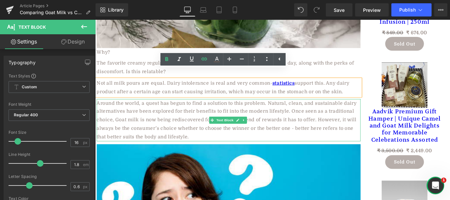
click at [169, 134] on div "Around the world, a quest has begun to find a solution to this problem. Natural…" at bounding box center [245, 132] width 297 height 47
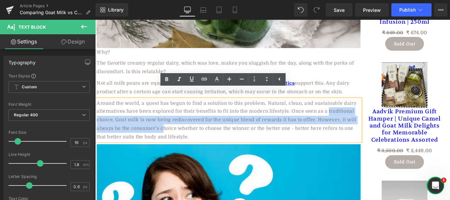
click at [141, 121] on div "Around the world, a quest has begun to find a solution to this problem. Natural…" at bounding box center [245, 132] width 297 height 47
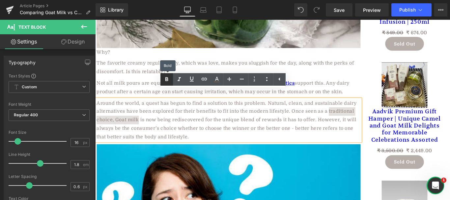
click at [169, 78] on icon at bounding box center [167, 80] width 8 height 8
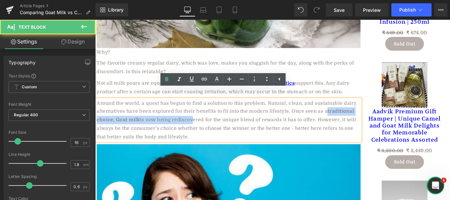
drag, startPoint x: 357, startPoint y: 114, endPoint x: 201, endPoint y: 122, distance: 156.2
click at [201, 122] on div "Around the world, a quest has begun to find a solution to this problem. Natural…" at bounding box center [245, 132] width 297 height 47
click at [142, 124] on strong "traditional choice, Goat milk" at bounding box center [242, 127] width 290 height 15
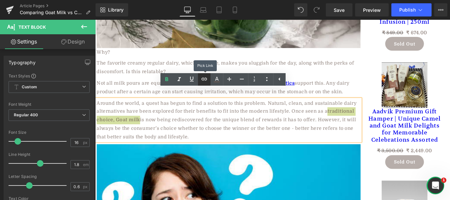
click at [204, 81] on icon at bounding box center [205, 79] width 8 height 8
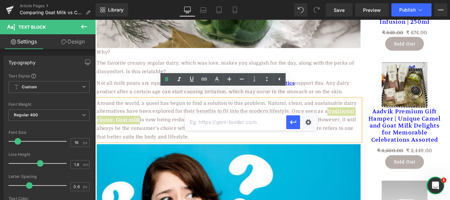
click at [214, 123] on input "text" at bounding box center [236, 122] width 102 height 16
paste input "https://aadvikfoods.com/blogs/blog/raw-goat-milk-benefits-and-tradition"
type input "https://aadvikfoods.com/blogs/blog/raw-goat-milk-benefits-and-tradition"
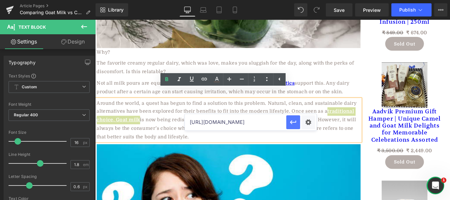
click at [294, 122] on icon "button" at bounding box center [294, 122] width 8 height 8
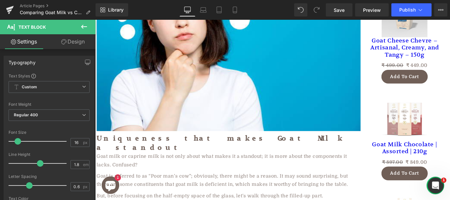
scroll to position [605, 0]
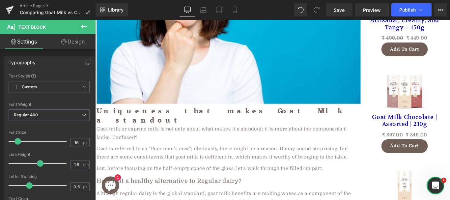
click at [97, 138] on div "Goat milk or caprine milk is not only about what makes it a standout; it is mor…" at bounding box center [245, 147] width 297 height 19
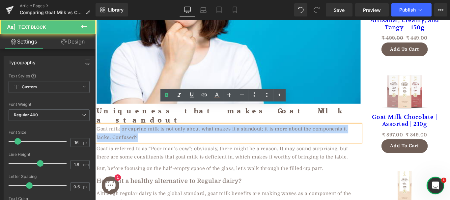
click at [121, 138] on p "Goat milk or caprine milk is not only about what makes it a standout; it is mor…" at bounding box center [245, 147] width 297 height 19
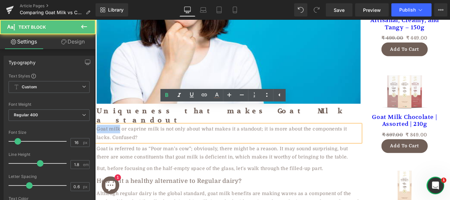
drag, startPoint x: 122, startPoint y: 121, endPoint x: 96, endPoint y: 122, distance: 26.1
click at [97, 138] on p "Goat milk or caprine milk is not only about what makes it a standout; it is mor…" at bounding box center [245, 147] width 297 height 19
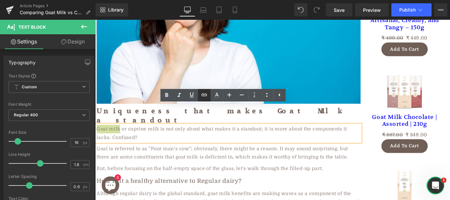
click at [205, 94] on icon at bounding box center [205, 95] width 8 height 8
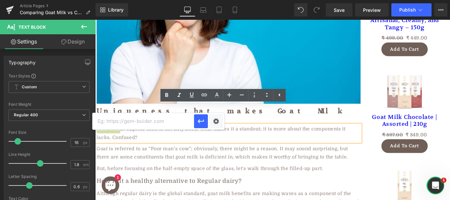
click at [164, 120] on input "text" at bounding box center [144, 121] width 102 height 16
paste input "[URL][DOMAIN_NAME]"
type input "[URL][DOMAIN_NAME]"
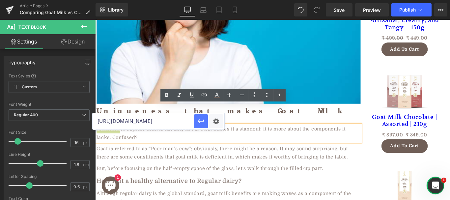
click at [196, 123] on button "button" at bounding box center [201, 121] width 14 height 14
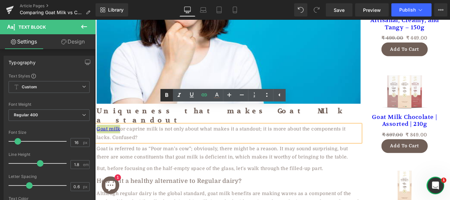
click at [168, 96] on icon at bounding box center [167, 95] width 3 height 4
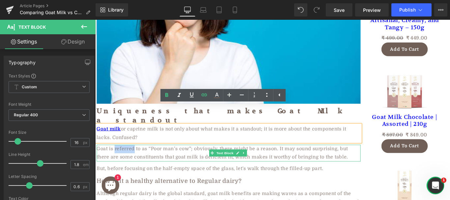
click at [138, 160] on p "Goat is referred to as “Poor man’s cow”; obviously, there might be a reason. It…" at bounding box center [245, 169] width 297 height 19
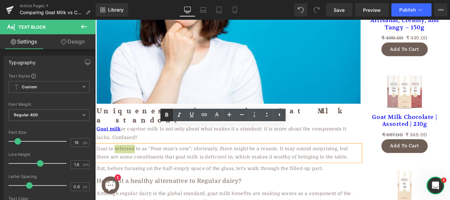
click at [168, 115] on icon at bounding box center [167, 115] width 3 height 4
drag, startPoint x: 115, startPoint y: 143, endPoint x: 138, endPoint y: 142, distance: 23.4
click at [138, 160] on p "Goat is referred to as “Poor man’s cow”; obviously, there might be a reason. It…" at bounding box center [245, 169] width 297 height 19
click at [205, 113] on icon at bounding box center [205, 115] width 8 height 8
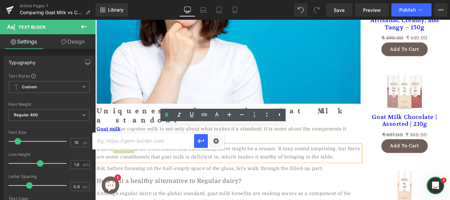
click at [172, 139] on input "text" at bounding box center [144, 141] width 102 height 16
paste input "https://www.nabard.org/auth/writereaddata/careernotices/0810181257Mahoha-%20A%2…"
type input "https://www.nabard.org/auth/writereaddata/careernotices/0810181257Mahoha-%20A%2…"
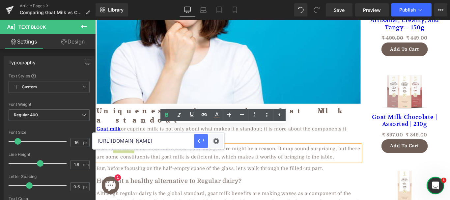
click at [196, 144] on button "button" at bounding box center [201, 141] width 14 height 14
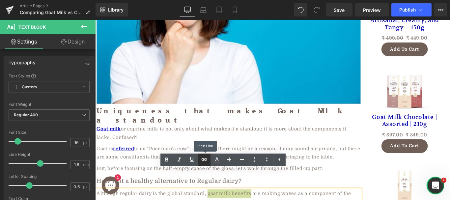
click at [205, 159] on icon at bounding box center [205, 159] width 6 height 3
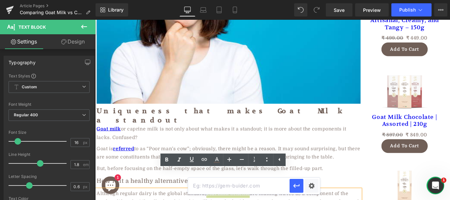
click at [230, 183] on input "text" at bounding box center [239, 186] width 102 height 16
paste input "https://aadvikfoods.com/blogs/blog/goat-milk-or-goat-milk-powder-which-is-more-…"
type input "https://aadvikfoods.com/blogs/blog/goat-milk-or-goat-milk-powder-which-is-more-…"
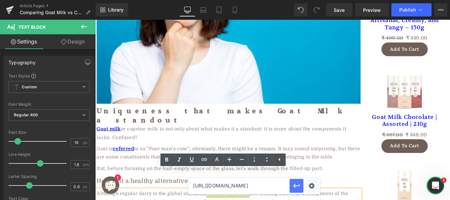
click at [297, 186] on icon "button" at bounding box center [297, 186] width 6 height 4
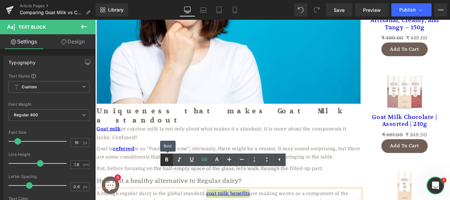
click at [169, 159] on icon at bounding box center [167, 160] width 8 height 8
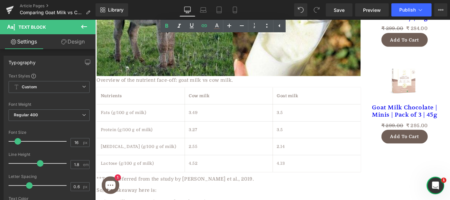
scroll to position [949, 0]
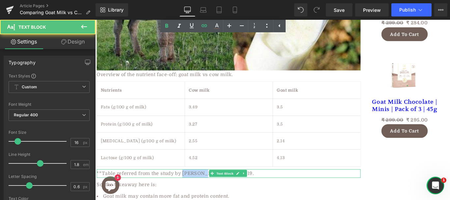
drag, startPoint x: 191, startPoint y: 170, endPoint x: 213, endPoint y: 171, distance: 22.4
click at [213, 188] on div "**Table referred from the study by Sokratis et al., 2019." at bounding box center [245, 193] width 297 height 10
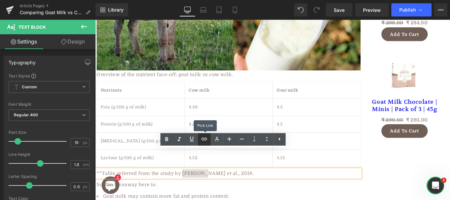
click at [204, 140] on icon at bounding box center [205, 139] width 8 height 8
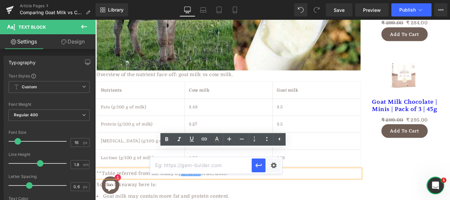
click at [201, 167] on input "text" at bounding box center [201, 165] width 102 height 16
paste input "https://pmc.ncbi.nlm.nih.gov/articles/PMC6835441/"
type input "https://pmc.ncbi.nlm.nih.gov/articles/PMC6835441/"
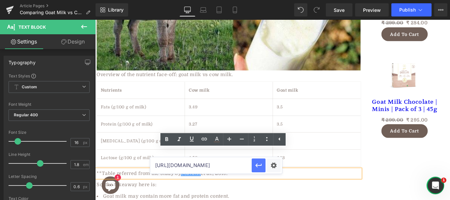
click at [259, 165] on icon "button" at bounding box center [259, 166] width 8 height 8
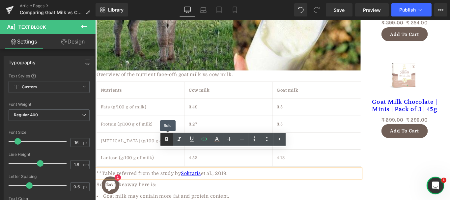
click at [166, 136] on icon at bounding box center [167, 140] width 8 height 8
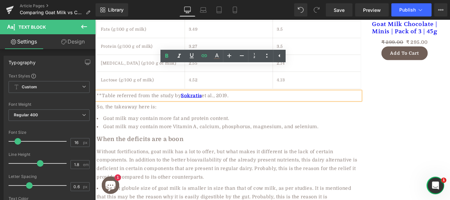
scroll to position [1055, 0]
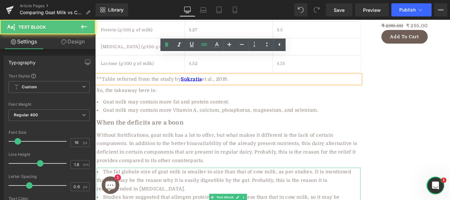
drag, startPoint x: 317, startPoint y: 170, endPoint x: 335, endPoint y: 170, distance: 17.8
click at [335, 186] on li "The fat globule size of goat milk is smaller in size than that of cow milk, as …" at bounding box center [245, 200] width 297 height 28
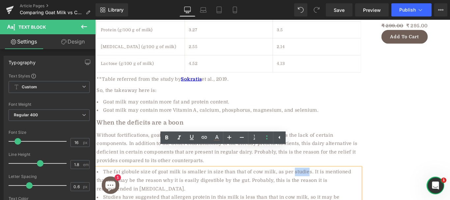
click at [337, 186] on li "The fat globule size of goat milk is smaller in size than that of cow milk, as …" at bounding box center [245, 200] width 297 height 28
click at [203, 136] on icon at bounding box center [205, 137] width 6 height 3
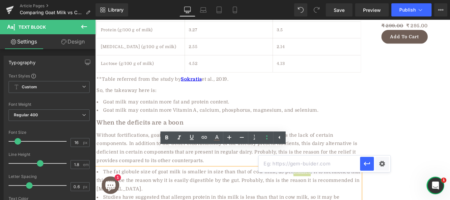
click at [290, 170] on input "text" at bounding box center [310, 164] width 102 height 16
paste input "https://d1wqtxts1xzle7.cloudfront.net/78134918/3-libre.pdf?1641575526=&response…"
click at [366, 166] on icon "button" at bounding box center [367, 164] width 6 height 4
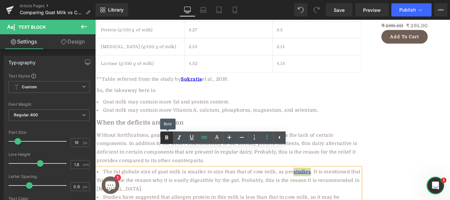
click at [167, 138] on icon at bounding box center [167, 138] width 3 height 4
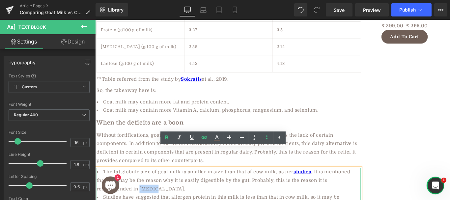
drag, startPoint x: 144, startPoint y: 189, endPoint x: 163, endPoint y: 189, distance: 18.1
click at [163, 189] on li "The fat globule size of goat milk is smaller in size than that of cow milk, as …" at bounding box center [245, 200] width 297 height 28
click at [203, 136] on icon at bounding box center [205, 138] width 8 height 8
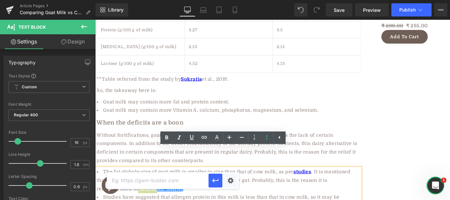
click at [183, 182] on input "text" at bounding box center [158, 180] width 102 height 16
paste input "https://aadvikfoods.com/blogs/blog/goat-milk-for-dengue-myths-vs-truth"
click at [215, 180] on icon "button" at bounding box center [216, 181] width 8 height 8
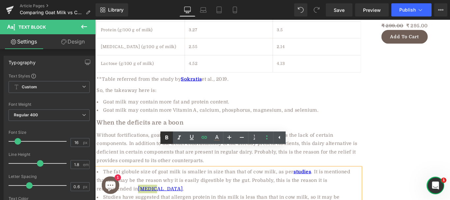
click at [170, 136] on icon at bounding box center [167, 138] width 8 height 8
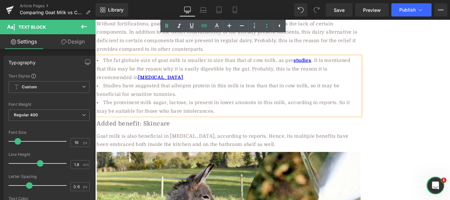
scroll to position [1205, 0]
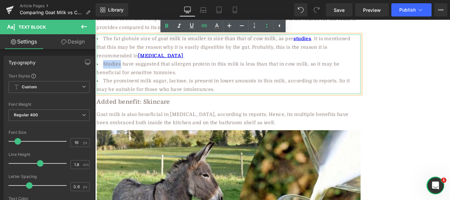
drag, startPoint x: 102, startPoint y: 50, endPoint x: 122, endPoint y: 52, distance: 19.5
click at [122, 65] on li "Studies have suggested that allergen protein in this milk is less than that in …" at bounding box center [245, 74] width 297 height 19
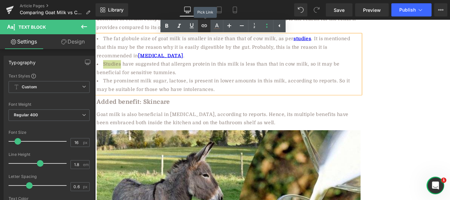
click at [201, 25] on icon at bounding box center [205, 26] width 8 height 8
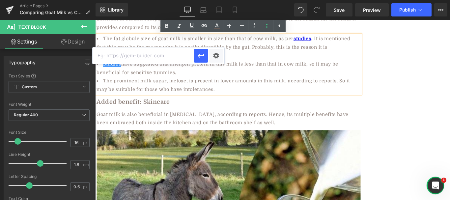
click at [160, 59] on input "text" at bounding box center [144, 55] width 102 height 16
paste input "https://pmc.ncbi.nlm.nih.gov/articles/PMC11314217/"
type input "https://pmc.ncbi.nlm.nih.gov/articles/PMC11314217/"
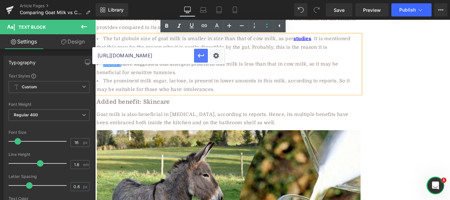
click at [198, 53] on icon "button" at bounding box center [201, 56] width 8 height 8
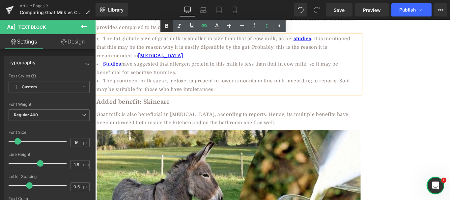
click at [168, 27] on icon at bounding box center [167, 26] width 3 height 4
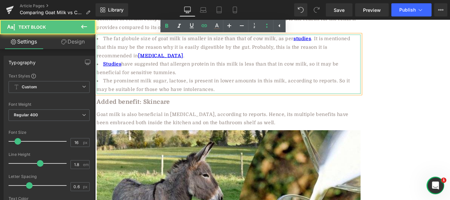
drag, startPoint x: 345, startPoint y: 67, endPoint x: 364, endPoint y: 67, distance: 18.8
click at [364, 84] on li "The prominent milk sugar, lactose, is present in lower amounts in this milk, ac…" at bounding box center [245, 93] width 297 height 19
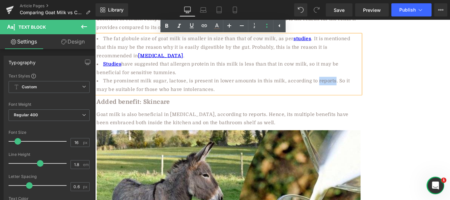
drag, startPoint x: 365, startPoint y: 67, endPoint x: 347, endPoint y: 67, distance: 18.8
click at [347, 84] on li "The prominent milk sugar, lactose, is present in lower amounts in this milk, ac…" at bounding box center [245, 93] width 297 height 19
click at [209, 25] on link at bounding box center [204, 26] width 13 height 13
click at [284, 71] on input "text" at bounding box center [310, 73] width 102 height 16
paste input "https://www.researchgate.net/profile/Doli-Saikia/publication/359900635_Review_G…"
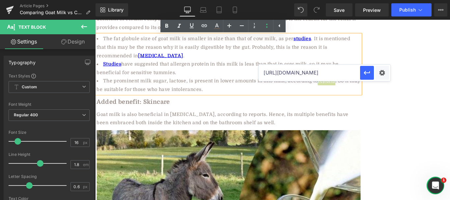
scroll to position [0, 435]
type input "https://www.researchgate.net/profile/Doli-Saikia/publication/359900635_Review_G…"
click at [367, 71] on icon "button" at bounding box center [367, 73] width 8 height 8
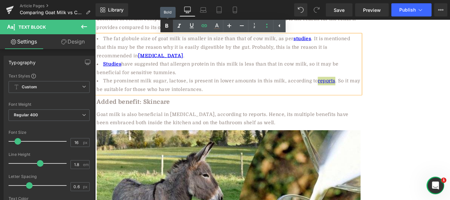
click at [168, 26] on icon at bounding box center [167, 26] width 3 height 4
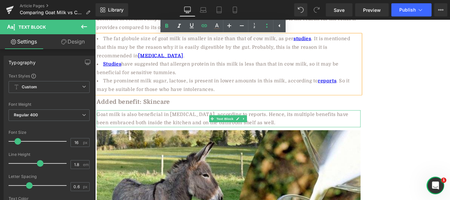
click at [97, 121] on div "Goat milk is also beneficial in skin care, according to reports. Hence, its mul…" at bounding box center [245, 130] width 297 height 19
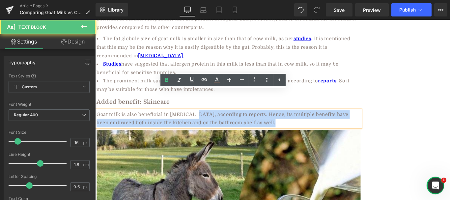
click at [202, 123] on span "Goat milk is also beneficial in skin care, according to reports. Hence, its mul…" at bounding box center [238, 130] width 283 height 15
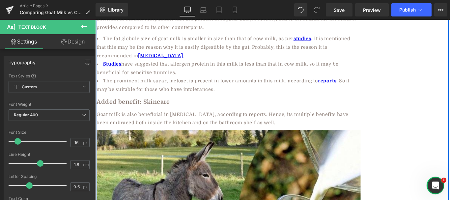
click at [97, 123] on span "Goat milk is also beneficial in skin care, according to reports. Hence, its mul…" at bounding box center [238, 130] width 283 height 15
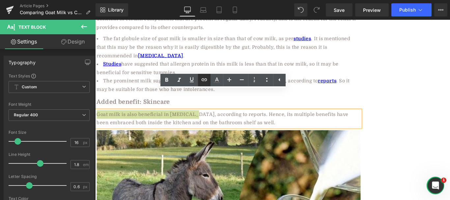
click at [206, 80] on icon at bounding box center [205, 80] width 8 height 8
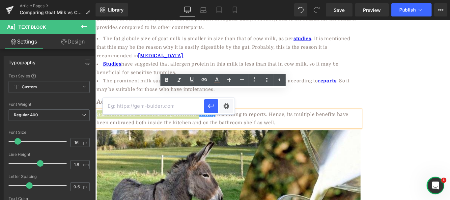
click at [194, 106] on input "text" at bounding box center [154, 106] width 102 height 16
paste input "https://aadvikfoods.com/blogs/blog/is-goat-milk-good-for-skin"
type input "https://aadvikfoods.com/blogs/blog/is-goat-milk-good-for-skin"
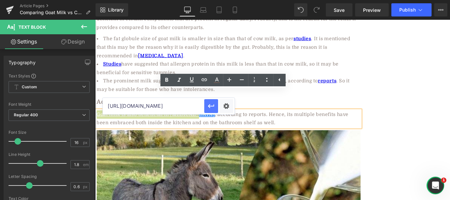
click at [208, 106] on icon "button" at bounding box center [211, 106] width 8 height 8
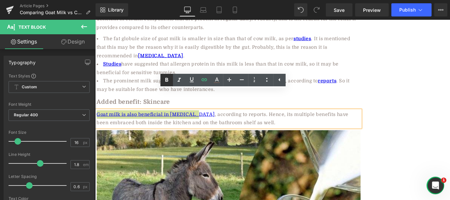
click at [167, 81] on icon at bounding box center [167, 80] width 8 height 8
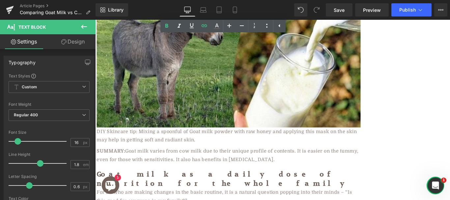
scroll to position [1398, 0]
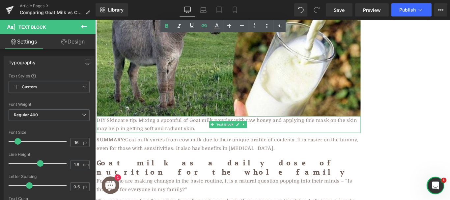
click at [199, 128] on div "DIY Skincare tip: Mixing a spoonful of Goat milk powder with raw honey and appl…" at bounding box center [245, 137] width 297 height 19
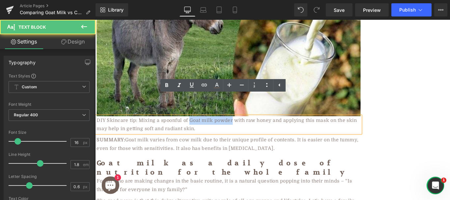
click at [249, 128] on div "DIY Skincare tip: Mixing a spoonful of Goat milk powder with raw honey and appl…" at bounding box center [245, 137] width 297 height 19
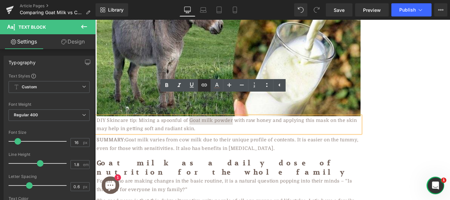
click at [203, 85] on icon at bounding box center [205, 85] width 6 height 3
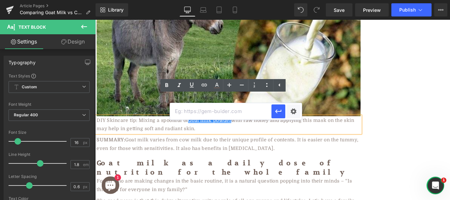
click at [212, 109] on input "text" at bounding box center [221, 111] width 102 height 16
paste input "[URL][DOMAIN_NAME]"
type input "[URL][DOMAIN_NAME]"
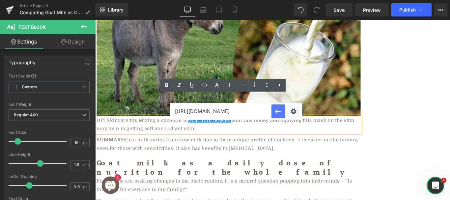
click at [277, 111] on icon "button" at bounding box center [279, 112] width 8 height 8
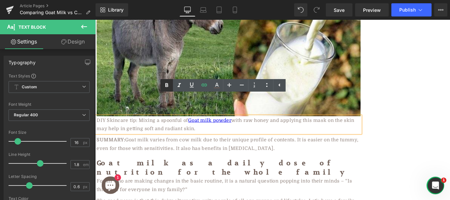
click at [166, 84] on icon at bounding box center [167, 85] width 3 height 4
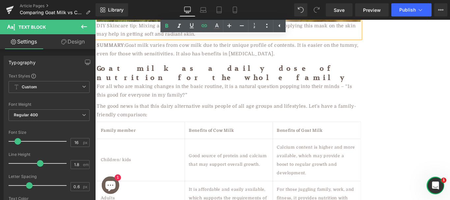
scroll to position [1667, 0]
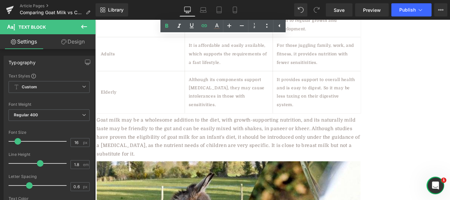
drag, startPoint x: 490, startPoint y: 114, endPoint x: 489, endPoint y: 130, distance: 15.8
drag, startPoint x: 337, startPoint y: 99, endPoint x: 381, endPoint y: 100, distance: 43.9
click at [362, 128] on div "Goat milk may be a wholesome addition to the diet, with growth-supporting nutri…" at bounding box center [245, 151] width 297 height 47
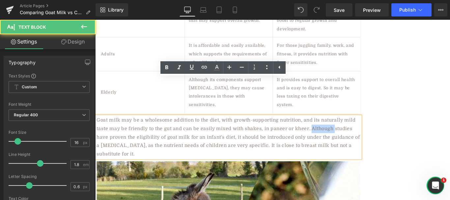
click at [363, 128] on div "Goat milk may be a wholesome addition to the diet, with growth-supporting nutri…" at bounding box center [245, 151] width 297 height 47
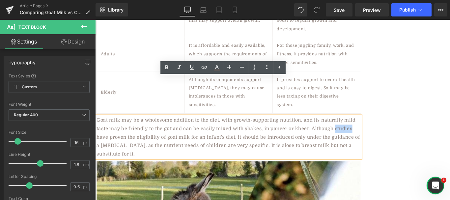
drag, startPoint x: 363, startPoint y: 101, endPoint x: 385, endPoint y: 103, distance: 21.5
click at [385, 128] on div "Goat milk may be a wholesome addition to the diet, with growth-supporting nutri…" at bounding box center [245, 151] width 297 height 47
click at [201, 65] on icon at bounding box center [205, 67] width 8 height 8
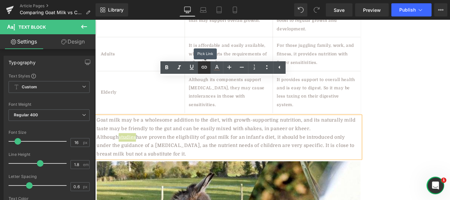
click at [201, 65] on icon at bounding box center [205, 67] width 8 height 8
click at [204, 67] on icon at bounding box center [205, 67] width 6 height 3
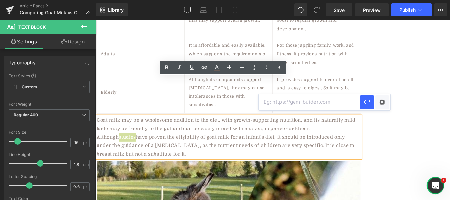
click at [273, 105] on input "text" at bounding box center [310, 102] width 102 height 16
paste input "https://pubmed.ncbi.nlm.nih.gov/4069049/"
type input "https://pubmed.ncbi.nlm.nih.gov/4069049/"
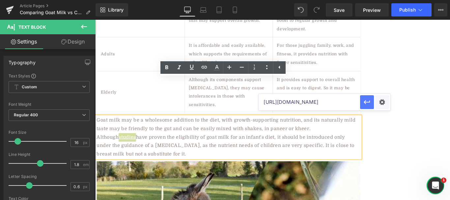
click at [371, 102] on icon "button" at bounding box center [367, 102] width 8 height 8
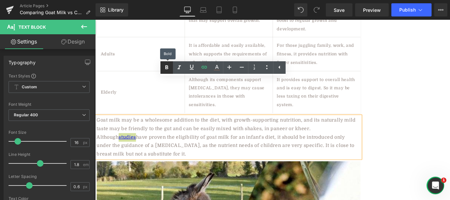
click at [167, 70] on icon at bounding box center [167, 68] width 8 height 8
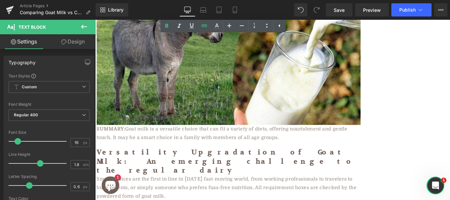
scroll to position [1923, 0]
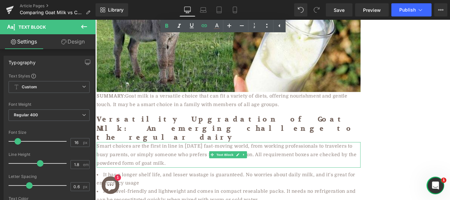
drag, startPoint x: 137, startPoint y: 129, endPoint x: 97, endPoint y: 127, distance: 39.6
click at [121, 157] on div "Smart choices are the first in line in today's fast-moving world, from working …" at bounding box center [245, 171] width 297 height 28
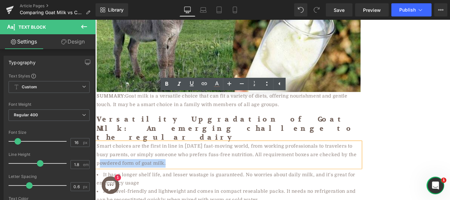
drag, startPoint x: 96, startPoint y: 130, endPoint x: 170, endPoint y: 132, distance: 73.3
click at [170, 157] on div "Smart choices are the first in line in today's fast-moving world, from working …" at bounding box center [245, 171] width 297 height 28
click at [207, 81] on icon at bounding box center [205, 84] width 8 height 8
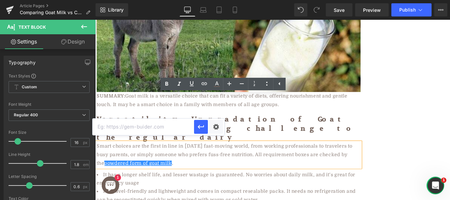
click at [181, 129] on input "text" at bounding box center [144, 127] width 102 height 16
paste input "https://aadvikfoods.com/blogs/blog/goat-milk-or-goat-milk-powder-which-is-more-…"
type input "https://aadvikfoods.com/blogs/blog/goat-milk-or-goat-milk-powder-which-is-more-…"
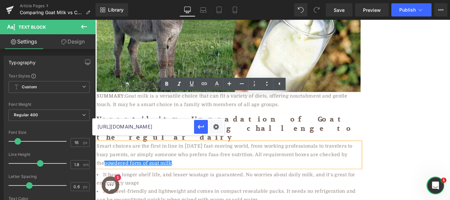
click at [157, 129] on input "https://aadvikfoods.com/blogs/blog/goat-milk-or-goat-milk-powder-which-is-more-…" at bounding box center [144, 127] width 102 height 16
click at [199, 128] on icon "button" at bounding box center [201, 127] width 6 height 4
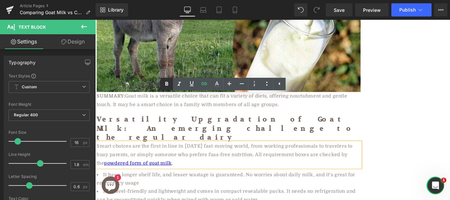
click at [167, 85] on icon at bounding box center [167, 84] width 3 height 4
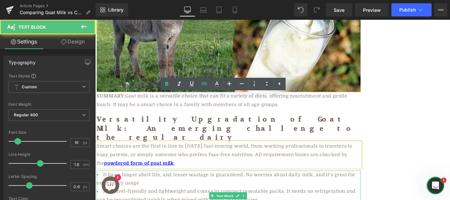
drag, startPoint x: 326, startPoint y: 180, endPoint x: 352, endPoint y: 179, distance: 25.7
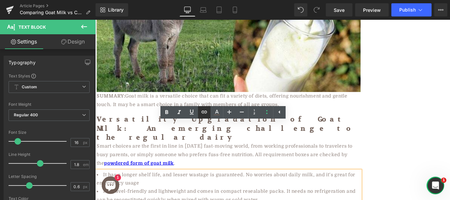
click at [205, 113] on icon at bounding box center [205, 112] width 8 height 8
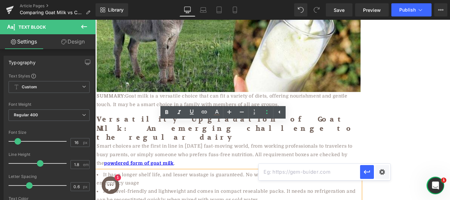
click at [305, 174] on input "text" at bounding box center [310, 172] width 102 height 16
paste input "https://aadvikfoods.com/products/goat-milk"
type input "https://aadvikfoods.com/products/goat-milk"
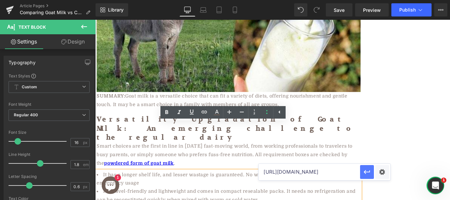
click at [368, 176] on icon "button" at bounding box center [367, 172] width 8 height 8
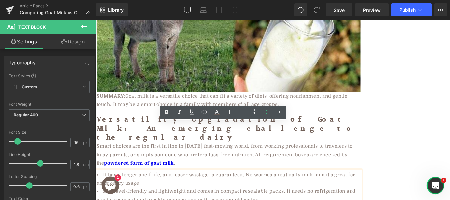
drag, startPoint x: 353, startPoint y: 178, endPoint x: 325, endPoint y: 179, distance: 27.1
click at [204, 110] on icon at bounding box center [205, 112] width 8 height 8
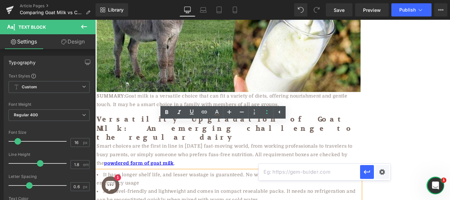
click at [312, 167] on input "text" at bounding box center [310, 172] width 102 height 16
paste input "https://aadvikfoods.com/products/goat-milk"
type input "https://aadvikfoods.com/products/goat-milk"
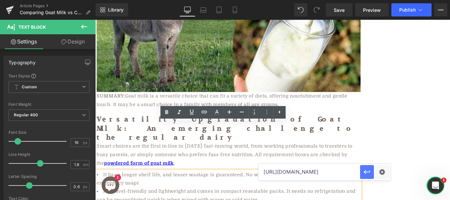
click at [367, 176] on icon "button" at bounding box center [367, 172] width 8 height 8
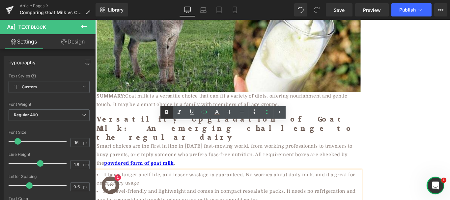
click at [168, 111] on icon at bounding box center [167, 112] width 3 height 4
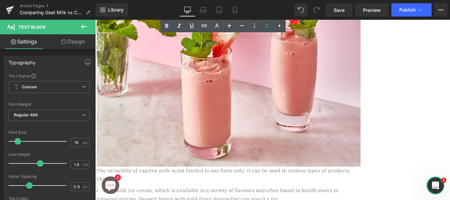
scroll to position [2204, 0]
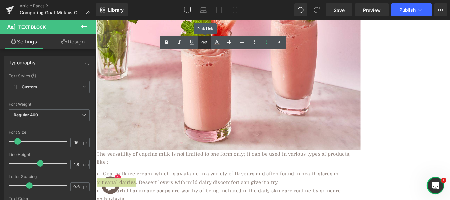
click at [205, 42] on icon at bounding box center [205, 42] width 8 height 8
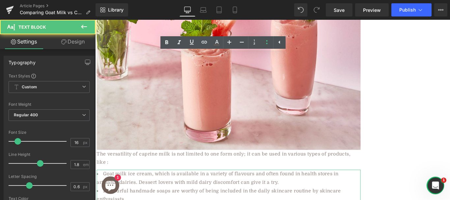
click at [97, 189] on li "Goat milk ice cream, which is available in a variety of flavours and often foun…" at bounding box center [245, 198] width 297 height 19
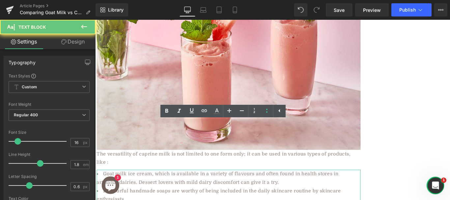
click at [97, 189] on li "Goat milk ice cream, which is available in a variety of flavours and often foun…" at bounding box center [245, 198] width 297 height 19
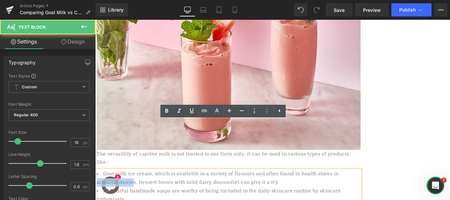
drag, startPoint x: 138, startPoint y: 149, endPoint x: 91, endPoint y: 150, distance: 46.8
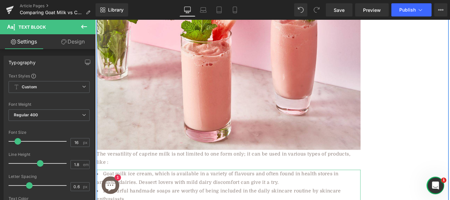
click at [140, 189] on li "Goat milk ice cream, which is available in a variety of flavours and often foun…" at bounding box center [245, 198] width 297 height 19
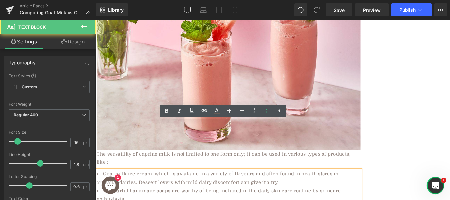
click at [139, 189] on li "Goat milk ice cream, which is available in a variety of flavours and often foun…" at bounding box center [245, 198] width 297 height 19
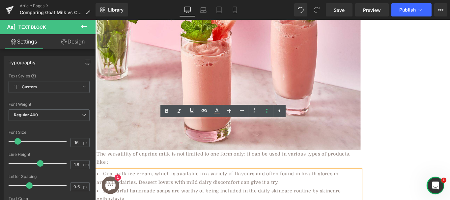
click at [97, 189] on li "Goat milk ice cream, which is available in a variety of flavours and often foun…" at bounding box center [245, 198] width 297 height 19
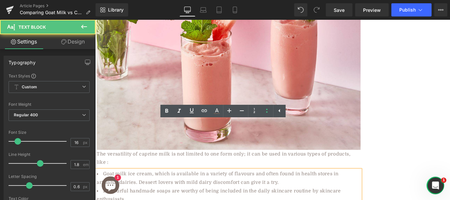
click at [97, 189] on li "Goat milk ice cream, which is available in a variety of flavours and often foun…" at bounding box center [245, 198] width 297 height 19
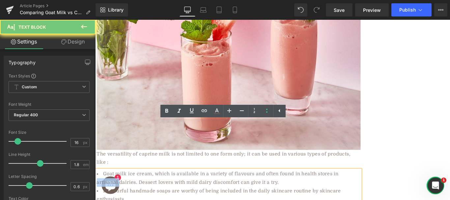
click at [97, 189] on li "Goat milk ice cream, which is available in a variety of flavours and often foun…" at bounding box center [245, 198] width 297 height 19
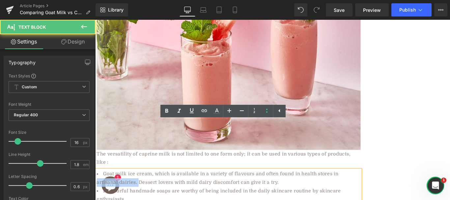
click at [141, 189] on li "Goat milk ice cream, which is available in a variety of flavours and often foun…" at bounding box center [245, 198] width 297 height 19
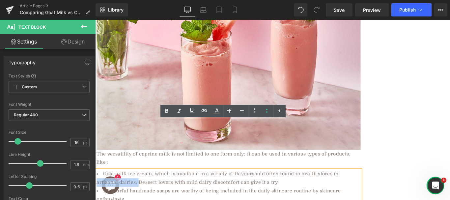
click at [138, 189] on li "Goat milk ice cream, which is available in a variety of flavours and often foun…" at bounding box center [245, 198] width 297 height 19
click at [139, 189] on li "Goat milk ice cream, which is available in a variety of flavours and often foun…" at bounding box center [245, 198] width 297 height 19
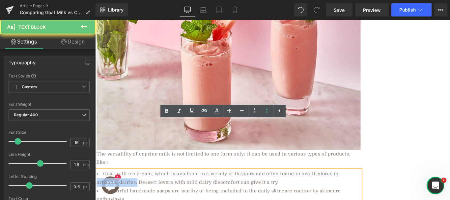
click at [139, 189] on li "Goat milk ice cream, which is available in a variety of flavours and often foun…" at bounding box center [245, 198] width 297 height 19
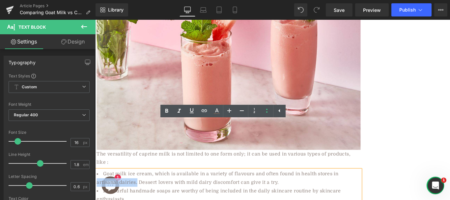
click at [139, 189] on li "Goat milk ice cream, which is available in a variety of flavours and often foun…" at bounding box center [245, 198] width 297 height 19
click at [205, 109] on icon at bounding box center [205, 111] width 8 height 8
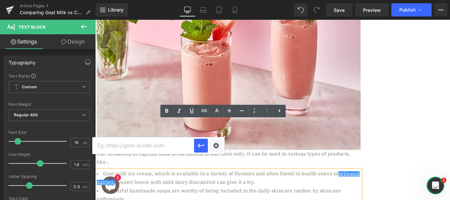
click at [149, 149] on input "text" at bounding box center [144, 146] width 102 height 16
paste input "[URL][DOMAIN_NAME]"
type input "[URL][DOMAIN_NAME]"
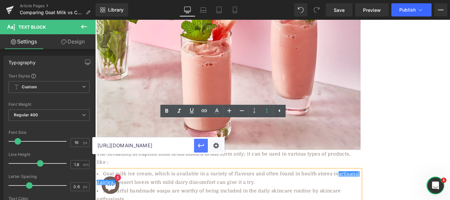
click at [199, 149] on icon "button" at bounding box center [201, 146] width 8 height 8
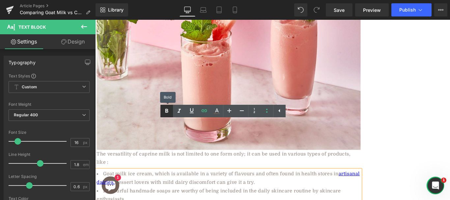
click at [168, 109] on icon at bounding box center [167, 111] width 3 height 4
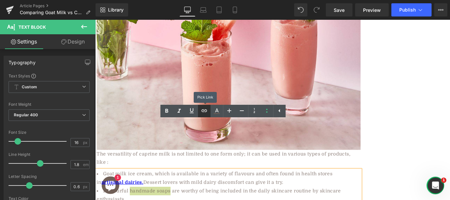
click at [203, 110] on icon at bounding box center [205, 111] width 8 height 8
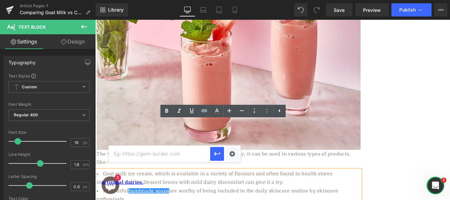
click at [183, 154] on input "text" at bounding box center [160, 154] width 102 height 16
paste input "[URL][DOMAIN_NAME]"
click at [215, 155] on icon "button" at bounding box center [217, 154] width 8 height 8
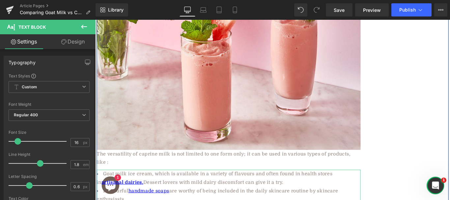
drag, startPoint x: 104, startPoint y: 187, endPoint x: 122, endPoint y: 188, distance: 18.2
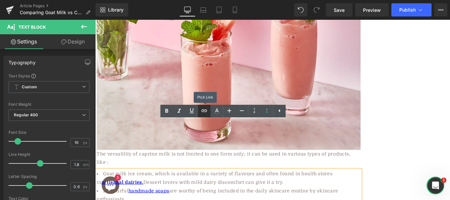
click at [205, 112] on icon at bounding box center [205, 110] width 6 height 3
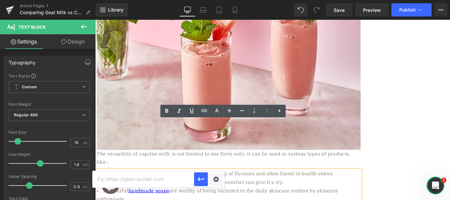
click at [150, 182] on input "text" at bounding box center [144, 179] width 102 height 16
paste input "[URL][DOMAIN_NAME]"
type input "[URL][DOMAIN_NAME]"
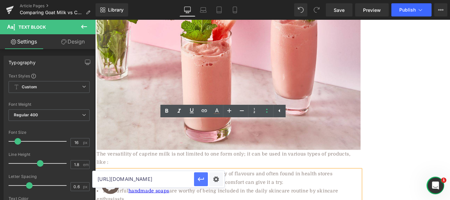
click at [197, 182] on button "button" at bounding box center [201, 179] width 14 height 14
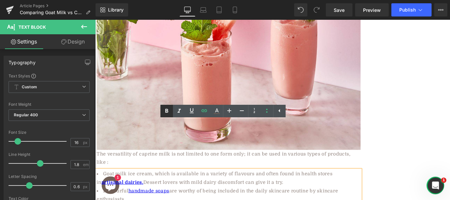
click at [167, 110] on icon at bounding box center [167, 111] width 8 height 8
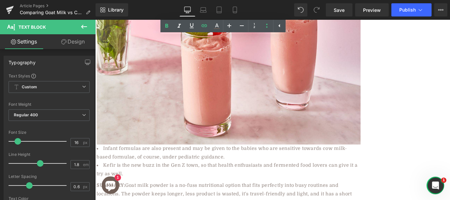
scroll to position [2547, 0]
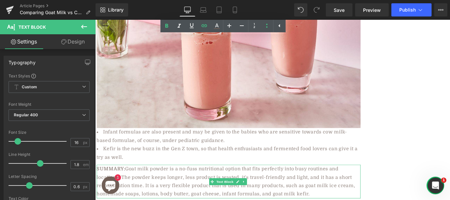
drag, startPoint x: 129, startPoint y: 134, endPoint x: 176, endPoint y: 133, distance: 46.5
click at [176, 184] on span "SUMMARY: Goat milk powder is a no-fuss nutritional option that fits perfectly i…" at bounding box center [242, 201] width 291 height 34
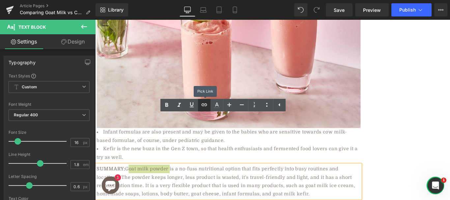
click at [203, 107] on icon at bounding box center [205, 105] width 8 height 8
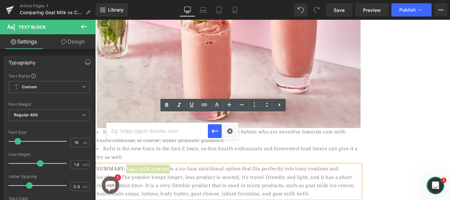
click at [184, 130] on input "text" at bounding box center [158, 131] width 102 height 16
paste input "[URL][DOMAIN_NAME]"
type input "[URL][DOMAIN_NAME]"
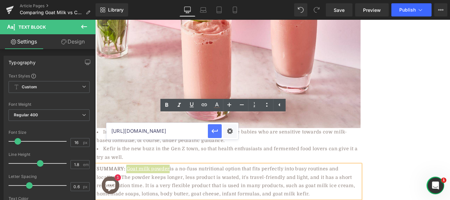
click at [210, 133] on button "button" at bounding box center [215, 131] width 14 height 14
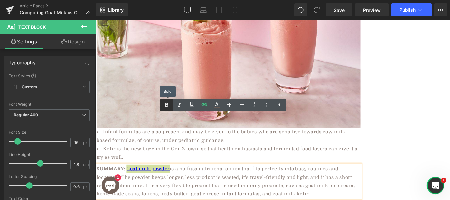
click at [167, 105] on icon at bounding box center [167, 105] width 3 height 4
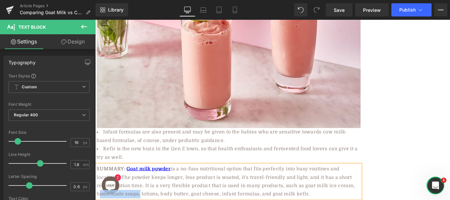
drag, startPoint x: 141, startPoint y: 160, endPoint x: 94, endPoint y: 162, distance: 47.5
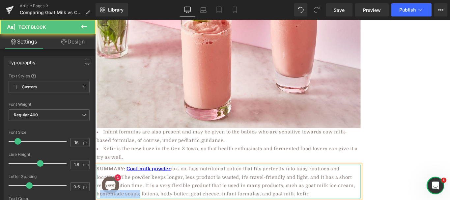
click at [208, 184] on span "SUMMARY: Goat milk powder is a no-fuss nutritional option that fits perfectly i…" at bounding box center [242, 201] width 291 height 34
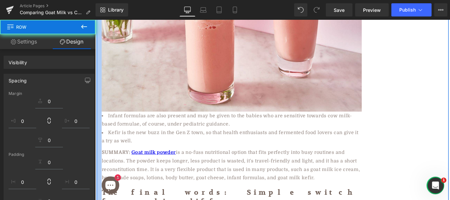
drag, startPoint x: 101, startPoint y: 124, endPoint x: 94, endPoint y: 125, distance: 6.7
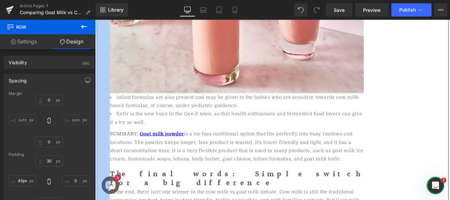
type input "4px"
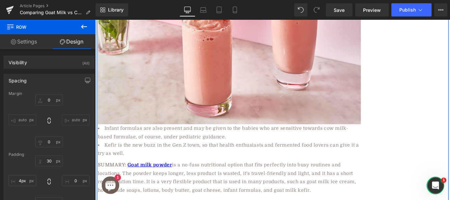
drag, startPoint x: 109, startPoint y: 119, endPoint x: 95, endPoint y: 121, distance: 13.6
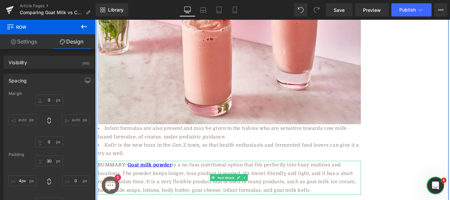
click at [105, 180] on span "SUMMARY: Goat milk powder is a no-fuss nutritional option that fits perfectly i…" at bounding box center [243, 197] width 291 height 34
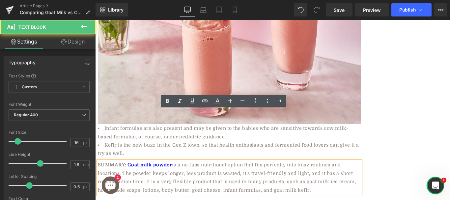
click at [98, 180] on span "SUMMARY: Goat milk powder is a no-fuss nutritional option that fits perfectly i…" at bounding box center [243, 197] width 291 height 34
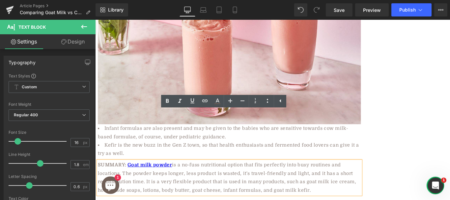
click at [143, 180] on span "SUMMARY: Goat milk powder is a no-fuss nutritional option that fits perfectly i…" at bounding box center [243, 197] width 291 height 34
click at [207, 101] on icon at bounding box center [205, 101] width 8 height 8
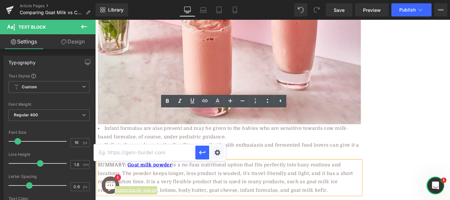
click at [185, 151] on input "text" at bounding box center [145, 152] width 102 height 16
paste input "[URL][DOMAIN_NAME]"
type input "[URL][DOMAIN_NAME]"
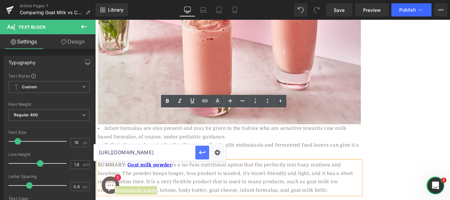
click at [202, 151] on icon "button" at bounding box center [203, 153] width 8 height 8
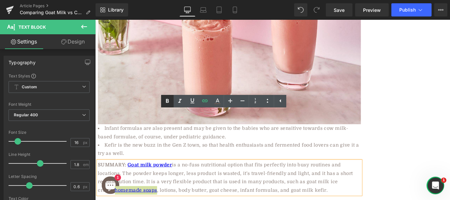
click at [168, 102] on icon at bounding box center [167, 101] width 3 height 4
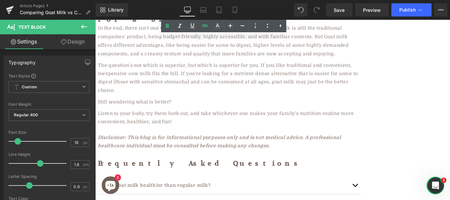
scroll to position [2828, 0]
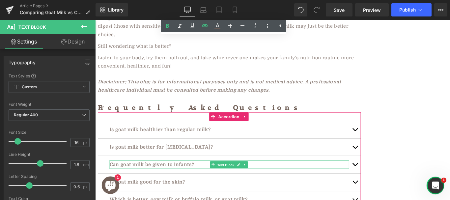
click at [311, 178] on p "Can goat milk be given to infants?" at bounding box center [245, 183] width 269 height 10
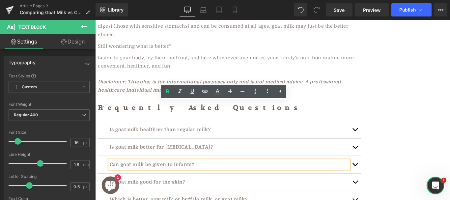
click at [385, 173] on button "button" at bounding box center [387, 182] width 13 height 19
click at [386, 173] on button "button" at bounding box center [387, 182] width 13 height 19
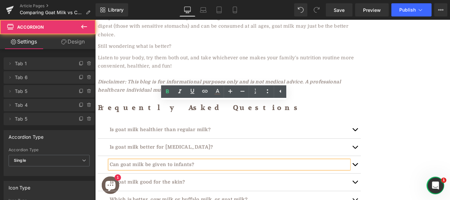
click at [385, 173] on button "button" at bounding box center [387, 182] width 13 height 19
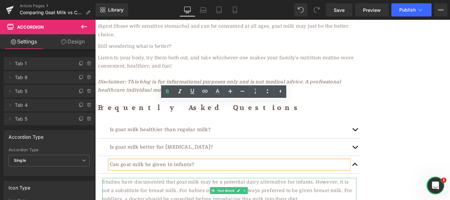
drag, startPoint x: 137, startPoint y: 139, endPoint x: 172, endPoint y: 136, distance: 35.0
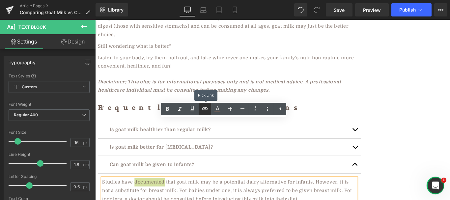
click at [202, 108] on icon at bounding box center [205, 109] width 8 height 8
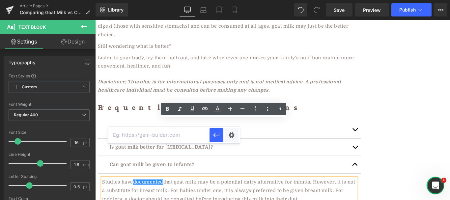
click at [189, 134] on input "text" at bounding box center [159, 135] width 102 height 16
paste input "[URL][DOMAIN_NAME]"
type input "[URL][DOMAIN_NAME]"
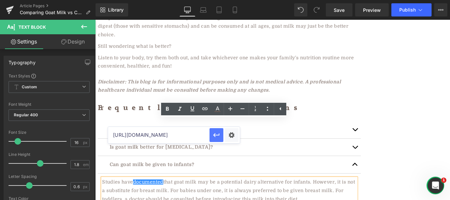
click at [217, 140] on button "button" at bounding box center [217, 135] width 14 height 14
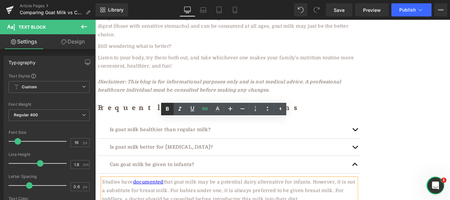
click at [167, 109] on icon at bounding box center [168, 109] width 8 height 8
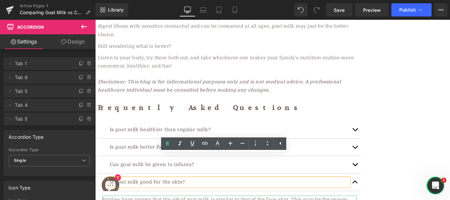
drag, startPoint x: 121, startPoint y: 157, endPoint x: 102, endPoint y: 157, distance: 18.5
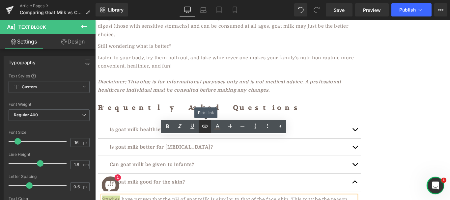
click at [206, 126] on icon at bounding box center [205, 126] width 8 height 8
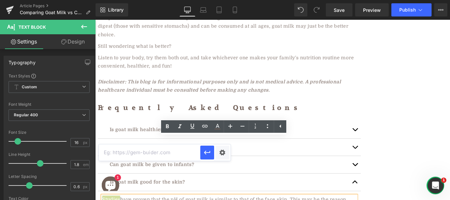
click at [181, 153] on input "text" at bounding box center [150, 152] width 102 height 16
paste input "[URL][DOMAIN_NAME]"
type input "[URL][DOMAIN_NAME]"
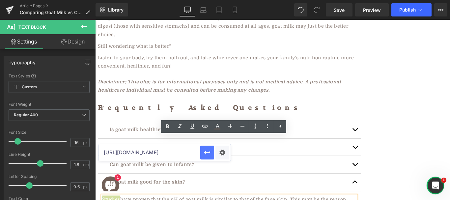
click at [205, 155] on icon "button" at bounding box center [207, 153] width 8 height 8
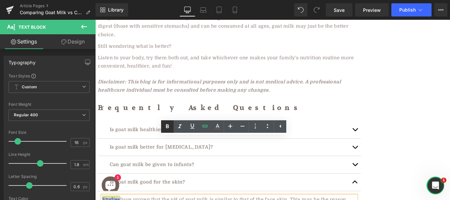
click at [167, 126] on icon at bounding box center [167, 127] width 3 height 4
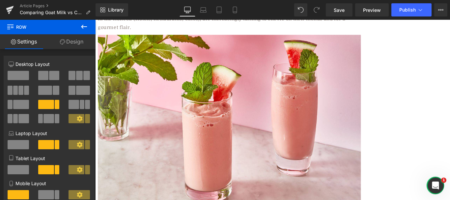
scroll to position [2425, 0]
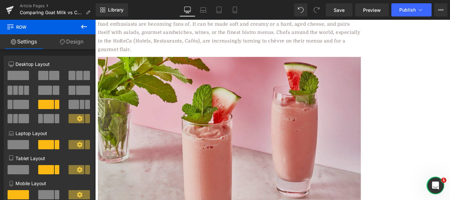
click at [288, 113] on img at bounding box center [246, 160] width 296 height 197
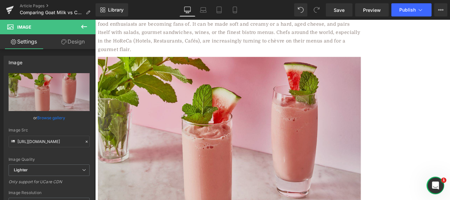
click at [270, 121] on img at bounding box center [246, 160] width 296 height 197
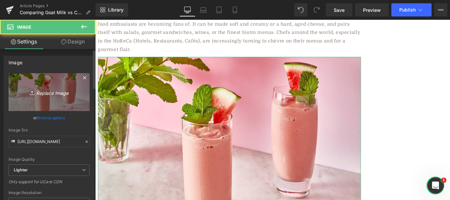
click at [44, 91] on icon "Replace Image" at bounding box center [49, 92] width 53 height 8
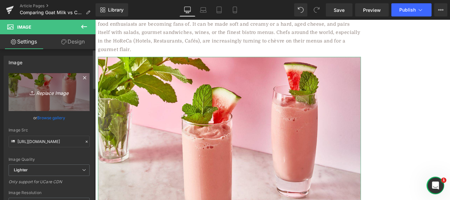
type input "C:\fakepath\maxresdefault.jpg"
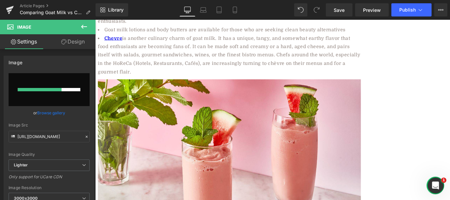
scroll to position [2381, 0]
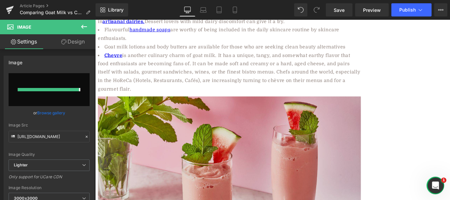
type input "[URL][DOMAIN_NAME]"
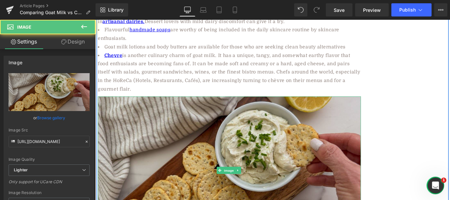
click at [169, 110] on img at bounding box center [246, 189] width 296 height 167
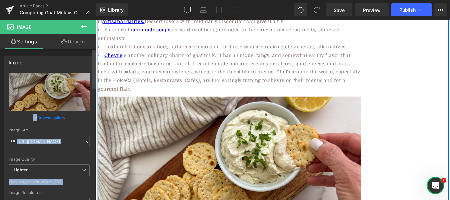
drag, startPoint x: 0, startPoint y: 79, endPoint x: 95, endPoint y: 93, distance: 95.3
click at [95, 93] on div "Image [URL][DOMAIN_NAME] Replace Image Upload image or Browse gallery Image Src…" at bounding box center [48, 126] width 96 height 154
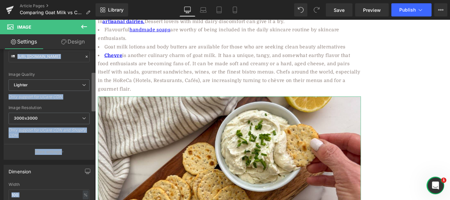
scroll to position [86, 0]
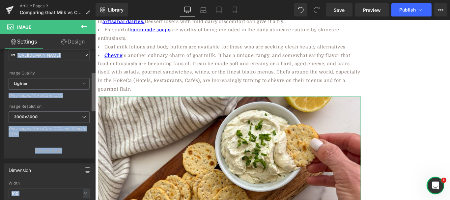
click at [95, 100] on b at bounding box center [94, 92] width 4 height 39
click at [90, 113] on div "[URL][DOMAIN_NAME] Replace Image Upload image or Browse gallery Image Src [URL]…" at bounding box center [49, 72] width 90 height 171
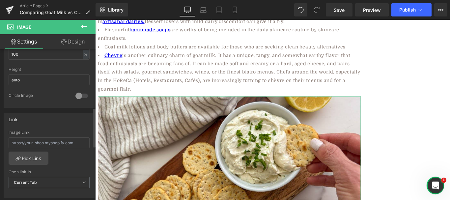
scroll to position [241, 0]
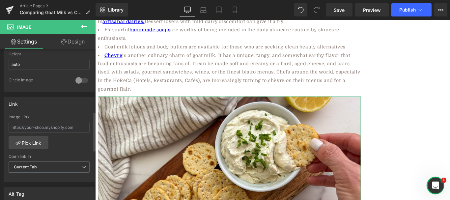
click at [77, 136] on div "Image Link Pick Link Current Tab New Tab Open link In Current Tab Current Tab N…" at bounding box center [49, 149] width 90 height 68
click at [69, 121] on div "Image Link" at bounding box center [49, 125] width 81 height 21
click at [71, 128] on input "text" at bounding box center [49, 127] width 81 height 11
paste input "[URL][DOMAIN_NAME]"
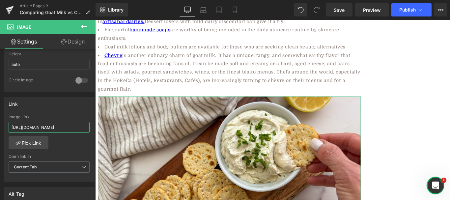
click at [94, 147] on b at bounding box center [94, 155] width 3 height 39
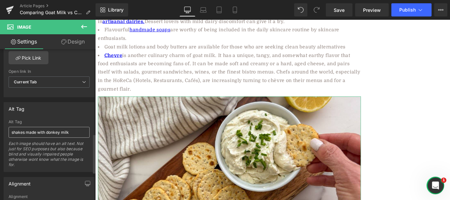
type input "[URL][DOMAIN_NAME]"
click at [58, 134] on input "shakes made with donkey milk" at bounding box center [49, 132] width 81 height 11
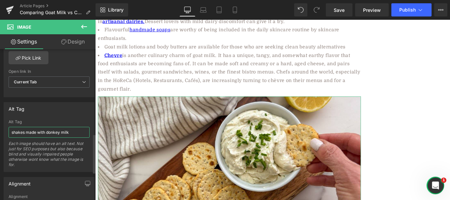
click at [58, 134] on input "shakes made with donkey milk" at bounding box center [49, 132] width 81 height 11
type input "C"
type input "Goat milk chevre cheese"
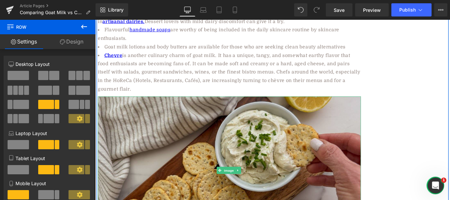
click at [214, 131] on img at bounding box center [246, 189] width 296 height 167
click at [131, 109] on img at bounding box center [246, 189] width 296 height 167
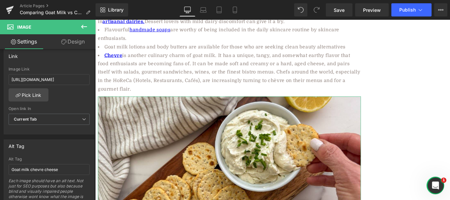
scroll to position [291, 0]
click at [91, 149] on div "Image [URL][DOMAIN_NAME] Replace Image Upload image or Browse gallery Image Src…" at bounding box center [48, 126] width 96 height 154
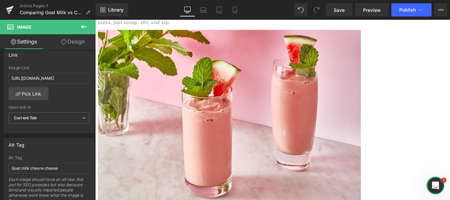
scroll to position [2088, 0]
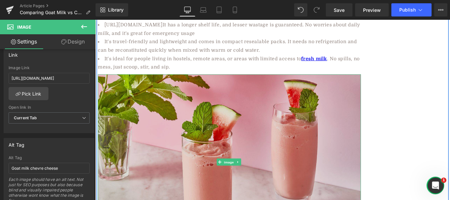
click at [248, 176] on span "Image" at bounding box center [246, 180] width 14 height 8
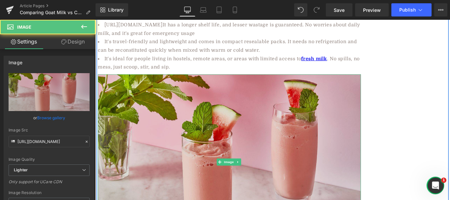
click at [156, 85] on img at bounding box center [246, 179] width 296 height 197
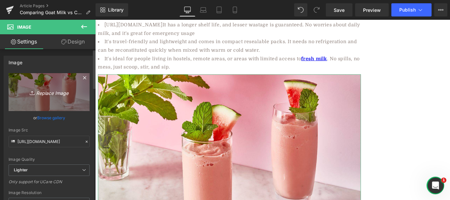
click at [63, 95] on icon "Replace Image" at bounding box center [49, 92] width 53 height 8
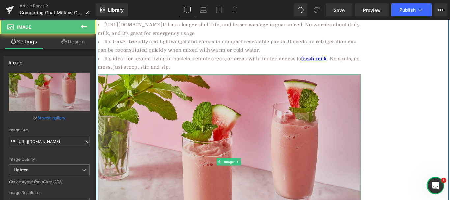
click at [196, 81] on img at bounding box center [246, 179] width 296 height 197
click at [187, 81] on img at bounding box center [246, 179] width 296 height 197
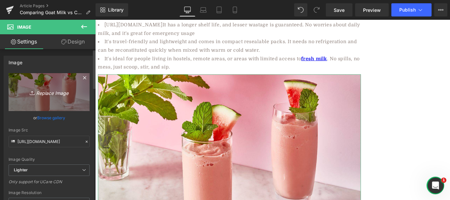
click at [49, 91] on icon "Replace Image" at bounding box center [49, 92] width 53 height 8
type input "C:\fakepath\What's best for fresh milk or powdered milk.jpg"
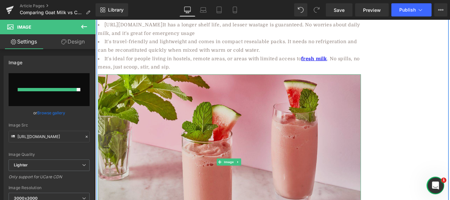
type input "[URL][DOMAIN_NAME]"
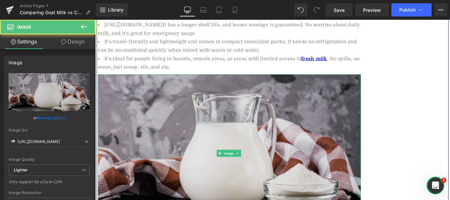
click at [282, 90] on img at bounding box center [246, 169] width 296 height 177
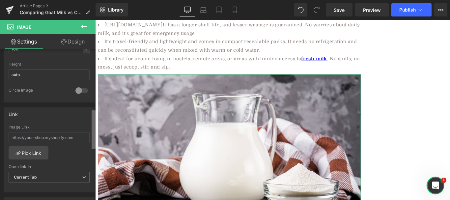
scroll to position [256, 0]
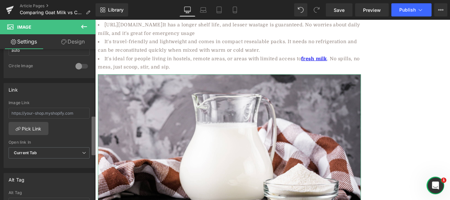
click at [85, 143] on div "Image [URL][DOMAIN_NAME] Replace Image Upload image or Browse gallery Image Src…" at bounding box center [48, 126] width 96 height 154
click at [56, 114] on input "text" at bounding box center [49, 113] width 81 height 11
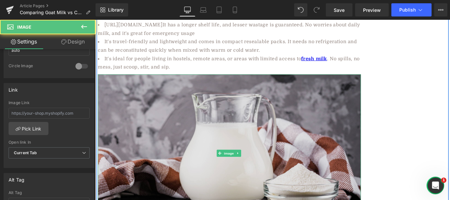
click at [141, 97] on img at bounding box center [246, 169] width 296 height 177
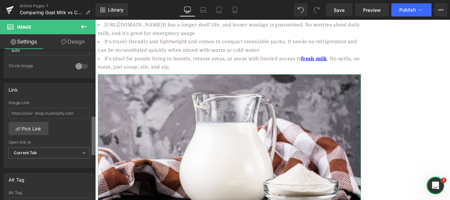
click at [92, 124] on b at bounding box center [94, 136] width 4 height 39
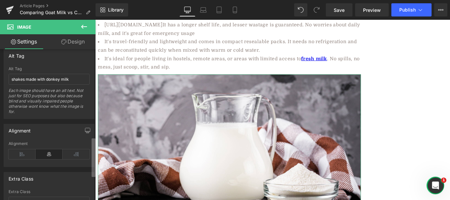
scroll to position [340, 0]
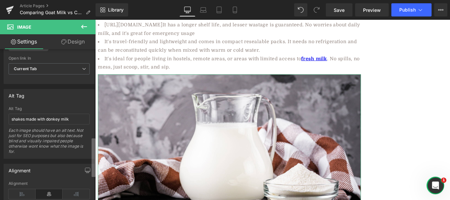
click at [90, 150] on div "Image [URL][DOMAIN_NAME] Replace Image Upload image or Browse gallery Image Src…" at bounding box center [48, 126] width 96 height 154
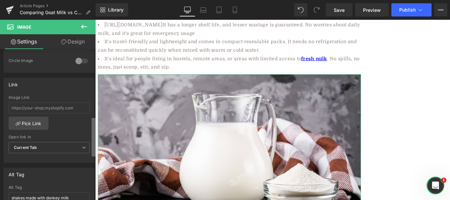
click at [92, 124] on b at bounding box center [94, 137] width 4 height 39
click at [62, 107] on input "text" at bounding box center [49, 106] width 81 height 11
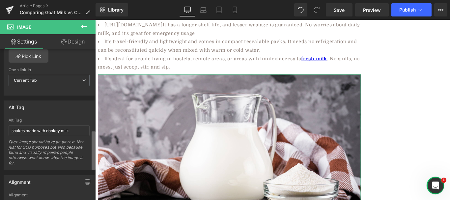
scroll to position [337, 0]
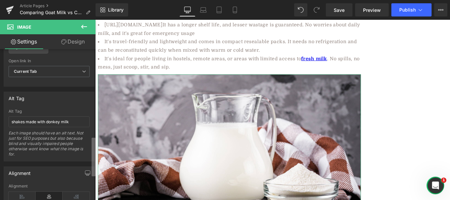
click at [94, 146] on b at bounding box center [94, 157] width 4 height 39
type input "[URL][DOMAIN_NAME]"
click at [50, 122] on input "shakes made with donkey milk" at bounding box center [49, 121] width 81 height 11
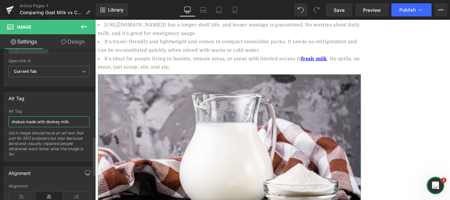
click at [50, 122] on input "shakes made with donkey milk" at bounding box center [49, 121] width 81 height 11
type input "Goat milk powder"
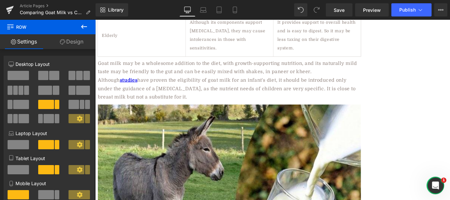
scroll to position [1691, 0]
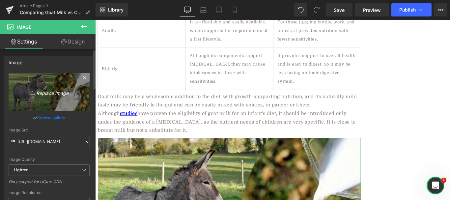
click at [48, 87] on link "Replace Image" at bounding box center [49, 92] width 81 height 38
type input "C:\fakepath\360_F_1566343750_IWFeXIDWNfiGkHOxwx4zR4r2ykswfu7G.jpg"
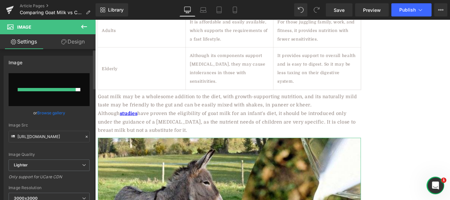
drag, startPoint x: 92, startPoint y: 77, endPoint x: 92, endPoint y: 88, distance: 10.9
click at [92, 88] on div "Image [URL][DOMAIN_NAME] Replace Image Upload image or Browse gallery Image Src…" at bounding box center [49, 145] width 99 height 189
type input "[URL][DOMAIN_NAME]"
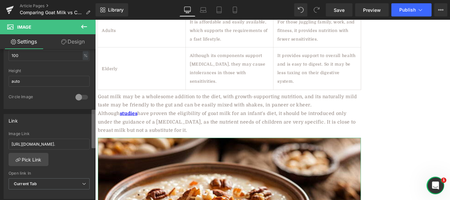
scroll to position [231, 0]
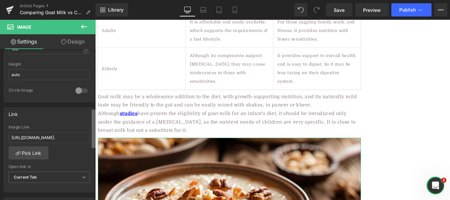
click at [92, 139] on b at bounding box center [94, 129] width 4 height 39
click at [74, 141] on input "[URL][DOMAIN_NAME]." at bounding box center [49, 137] width 81 height 11
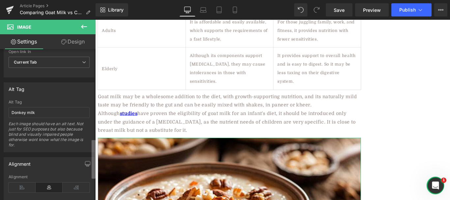
scroll to position [344, 0]
click at [92, 152] on b at bounding box center [94, 159] width 4 height 39
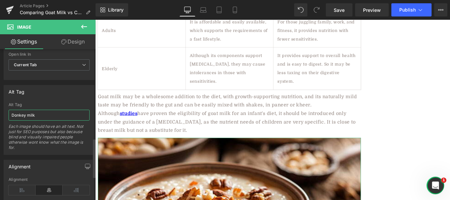
click at [36, 115] on input "Donkey milk" at bounding box center [49, 115] width 81 height 11
type input "Goat milk kheer"
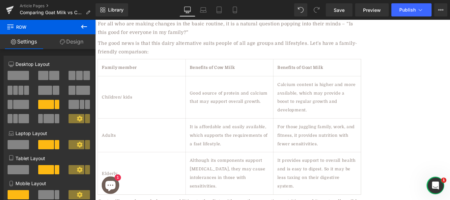
scroll to position [1560, 0]
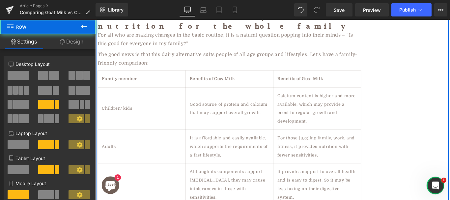
click at [441, 121] on div "What is milk to everyone? It would not be wrong to say that the answer is cow's…" at bounding box center [295, 45] width 396 height 2903
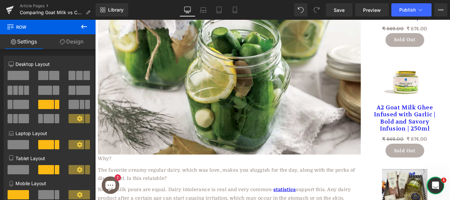
scroll to position [0, 0]
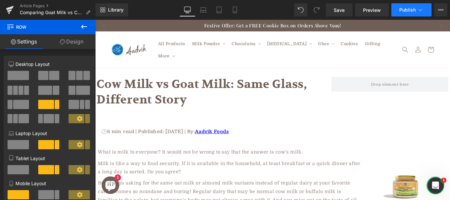
click at [405, 10] on span "Publish" at bounding box center [408, 9] width 16 height 5
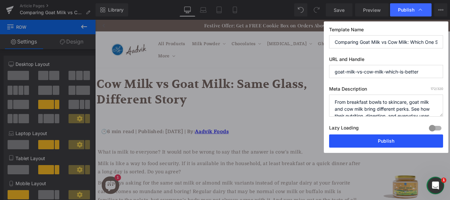
click at [348, 145] on button "Publish" at bounding box center [386, 141] width 114 height 13
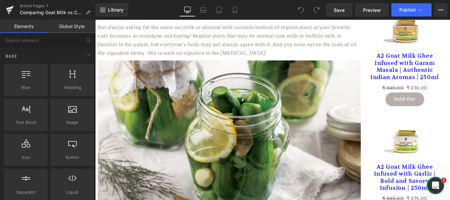
scroll to position [187, 0]
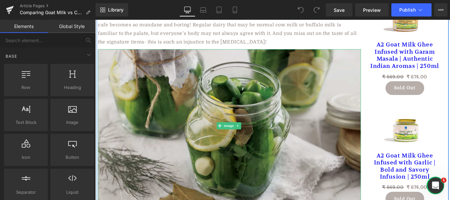
click at [275, 98] on img at bounding box center [246, 139] width 296 height 172
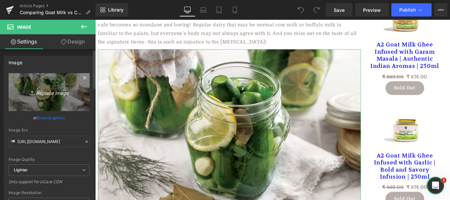
click at [48, 90] on icon "Replace Image" at bounding box center [49, 92] width 53 height 8
type input "C:\fakepath\l-intro-1741363537.jpg"
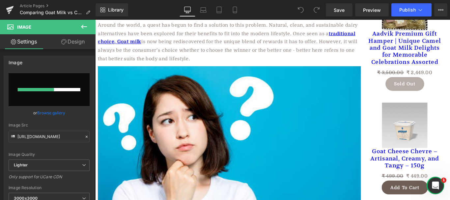
scroll to position [474, 0]
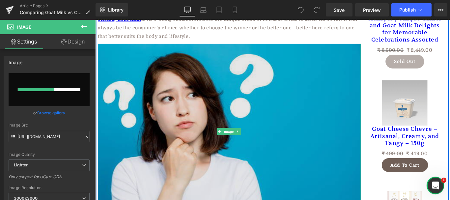
click at [275, 103] on img at bounding box center [246, 145] width 296 height 197
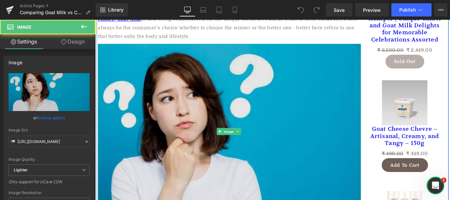
click at [284, 98] on img at bounding box center [246, 145] width 296 height 197
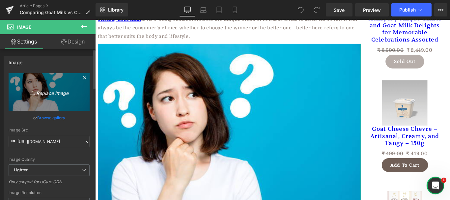
click at [57, 94] on icon "Replace Image" at bounding box center [49, 92] width 53 height 8
type input "C:\fakepath\AdobeStock_378668219-scaled-e1683313877795.jpeg"
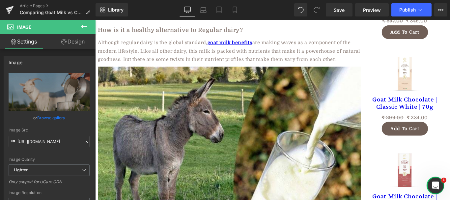
scroll to position [769, 0]
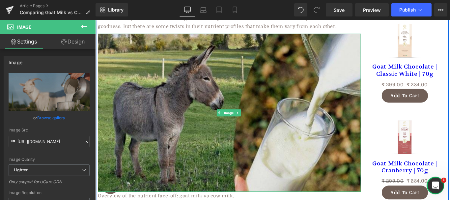
click at [306, 94] on img at bounding box center [246, 124] width 296 height 177
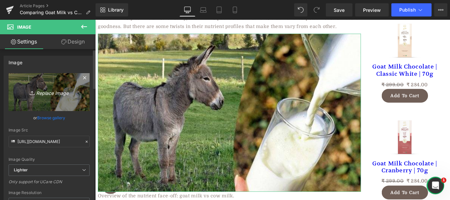
click at [62, 93] on icon "Replace Image" at bounding box center [49, 92] width 53 height 8
type input "C:\fakepath\goat-milk-face.jpg"
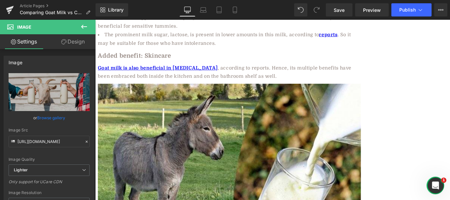
scroll to position [1185, 0]
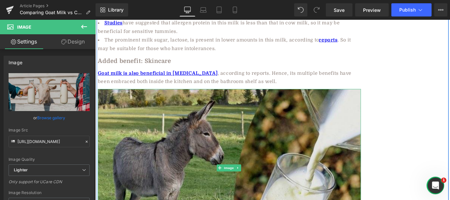
click at [178, 110] on img at bounding box center [246, 186] width 296 height 177
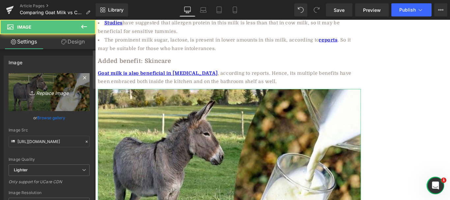
click at [59, 91] on icon "Replace Image" at bounding box center [49, 92] width 53 height 8
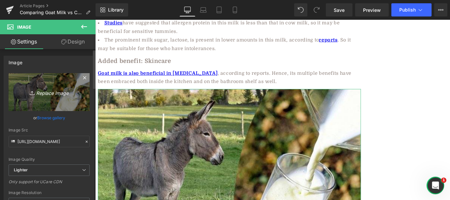
type input "C:\fakepath\DIY-face-pack.jpg"
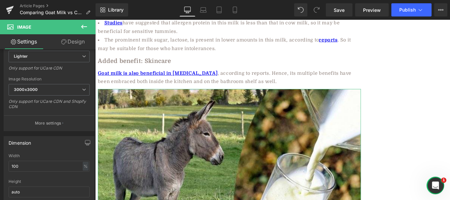
click at [93, 104] on b at bounding box center [94, 98] width 3 height 39
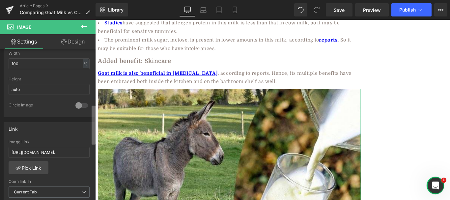
scroll to position [228, 0]
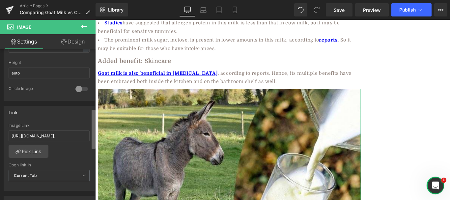
click at [95, 128] on b at bounding box center [94, 129] width 4 height 39
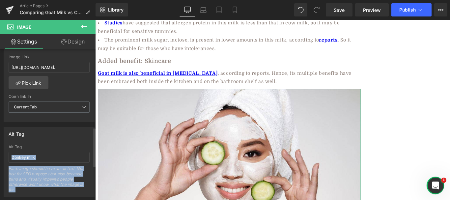
drag, startPoint x: 47, startPoint y: 170, endPoint x: 40, endPoint y: 139, distance: 31.3
click at [40, 139] on div "Image https://ucarecdn.com/762d11f2-be82-4366-9eaf-45a72d7ab806/-/format/auto/-…" at bounding box center [49, 31] width 99 height 567
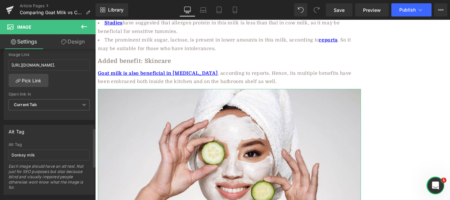
click at [40, 139] on div "Alt Tag Donkey milk Alt Tag Donkey milk Each image should have an alt text. Not…" at bounding box center [49, 160] width 91 height 70
click at [39, 154] on input "Donkey milk" at bounding box center [49, 155] width 81 height 11
type input "Goat milk on skin"
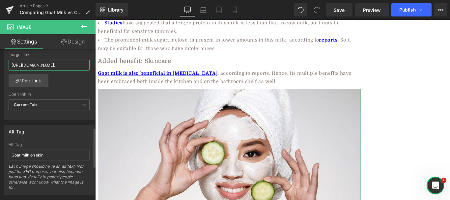
click at [46, 69] on input "[URL][DOMAIN_NAME]." at bounding box center [49, 65] width 81 height 11
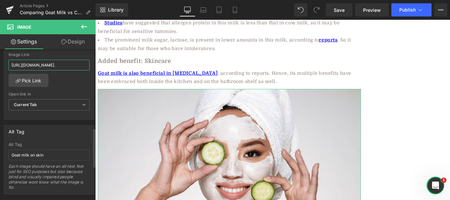
click at [46, 69] on input "[URL][DOMAIN_NAME]." at bounding box center [49, 65] width 81 height 11
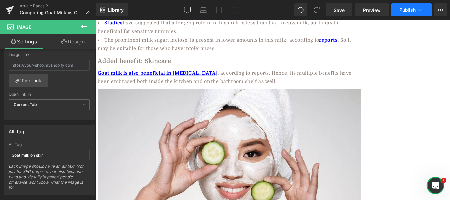
click at [408, 7] on button "Publish" at bounding box center [412, 9] width 40 height 13
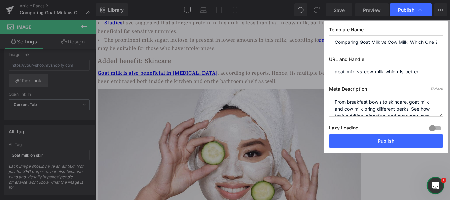
click at [389, 134] on div "Lazy Loading Build Upgrade plan to unlock" at bounding box center [386, 129] width 114 height 11
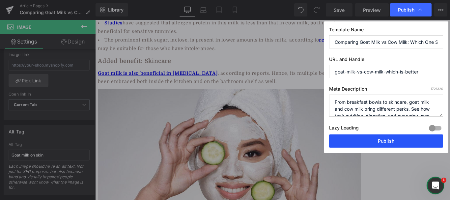
click at [394, 146] on button "Publish" at bounding box center [386, 141] width 114 height 13
